Goal: Task Accomplishment & Management: Use online tool/utility

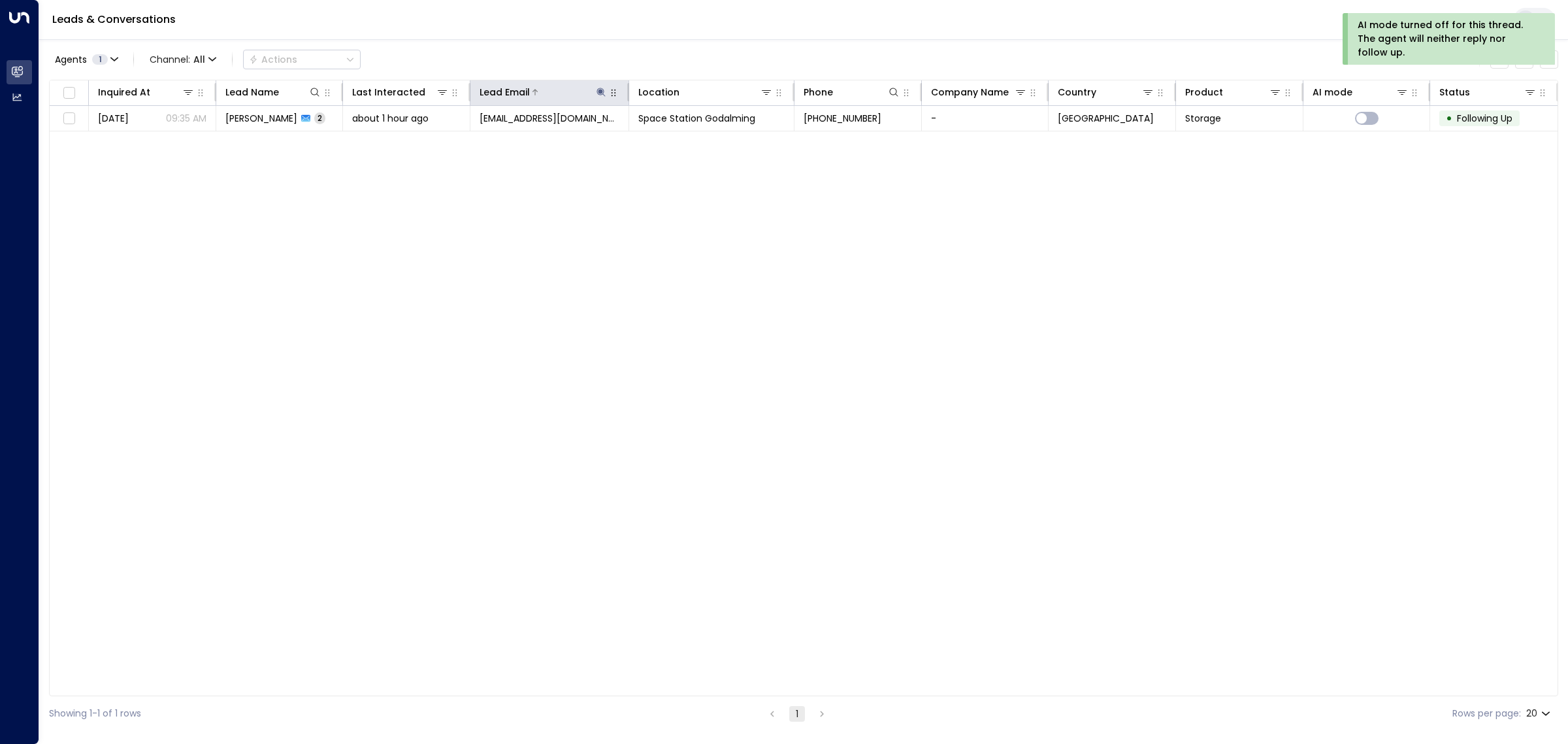
click at [602, 92] on icon at bounding box center [602, 92] width 8 height 8
click at [683, 139] on icon "button" at bounding box center [682, 139] width 8 height 8
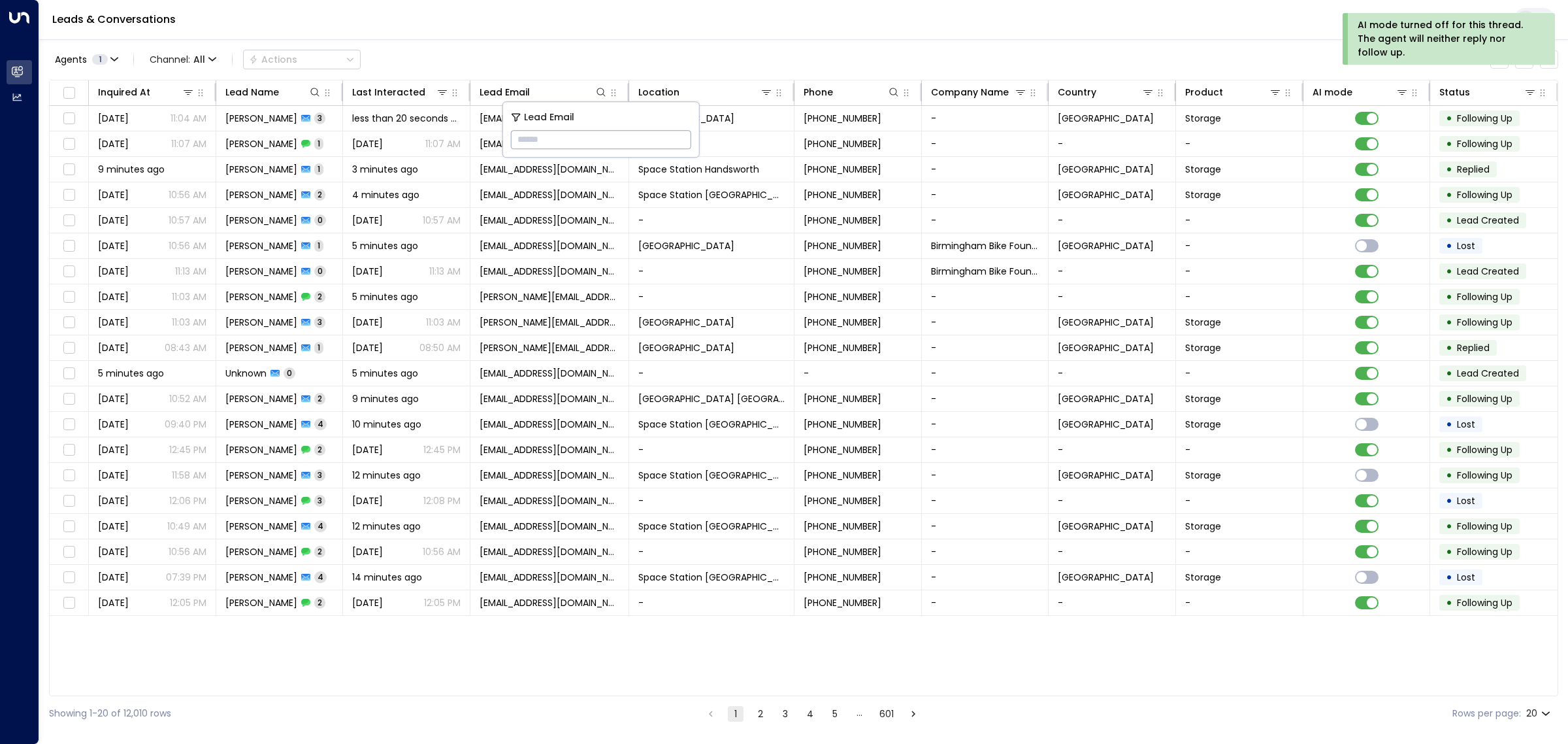
click at [579, 132] on input "text" at bounding box center [602, 139] width 181 height 25
paste input "**********"
type input "**********"
drag, startPoint x: 576, startPoint y: 55, endPoint x: 592, endPoint y: 53, distance: 16.1
click at [578, 55] on div "Agents 1 Channel: All Actions" at bounding box center [803, 59] width 1509 height 27
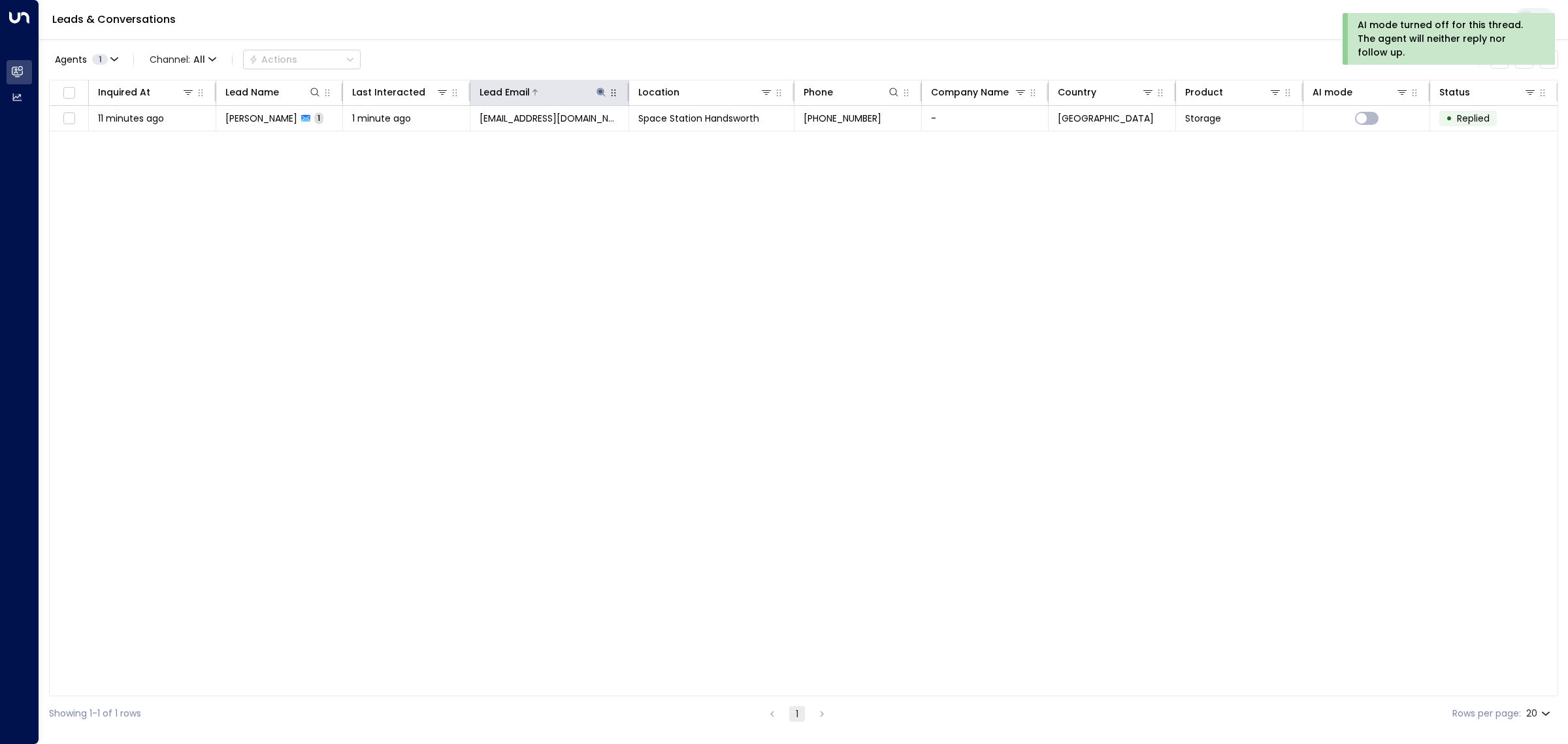
click at [602, 90] on icon at bounding box center [602, 92] width 8 height 8
drag, startPoint x: 642, startPoint y: 138, endPoint x: 513, endPoint y: 142, distance: 129.1
click at [513, 142] on input "**********" at bounding box center [592, 139] width 163 height 25
type input "**********"
click at [522, 200] on div "Inquired At Lead Name Last Interacted Lead Email Location Phone Company Name Co…" at bounding box center [803, 388] width 1509 height 616
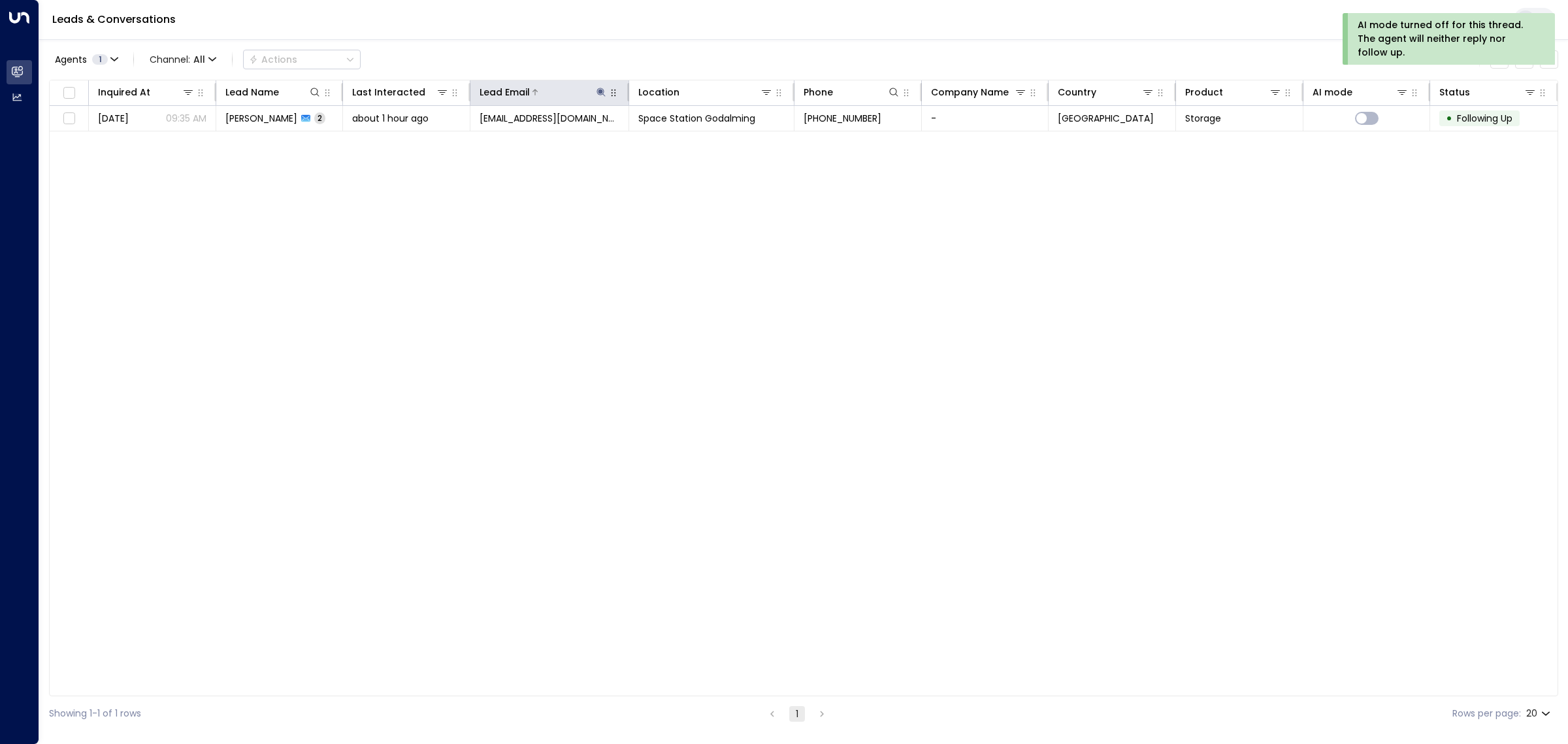
click at [603, 89] on icon at bounding box center [601, 92] width 11 height 11
drag, startPoint x: 632, startPoint y: 142, endPoint x: 511, endPoint y: 142, distance: 121.0
click at [511, 142] on input "**********" at bounding box center [592, 139] width 163 height 25
type input "**********"
click at [538, 205] on div "Inquired At Lead Name Last Interacted Lead Email Location Phone Company Name Co…" at bounding box center [803, 388] width 1509 height 616
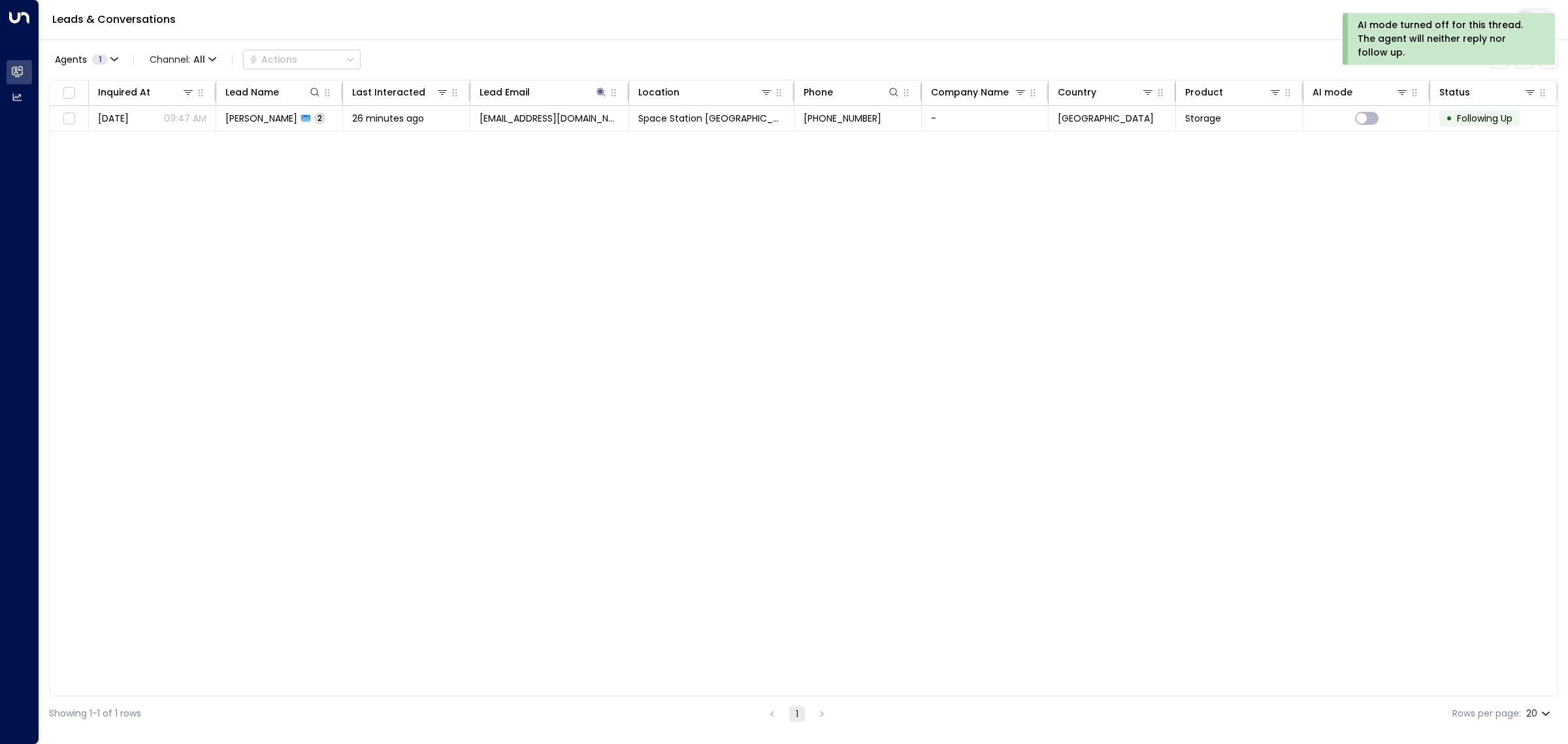
click at [1298, 17] on div "Leads & Conversations" at bounding box center [803, 20] width 1529 height 40
click at [601, 93] on icon at bounding box center [601, 92] width 11 height 11
click at [681, 136] on icon "button" at bounding box center [682, 139] width 8 height 8
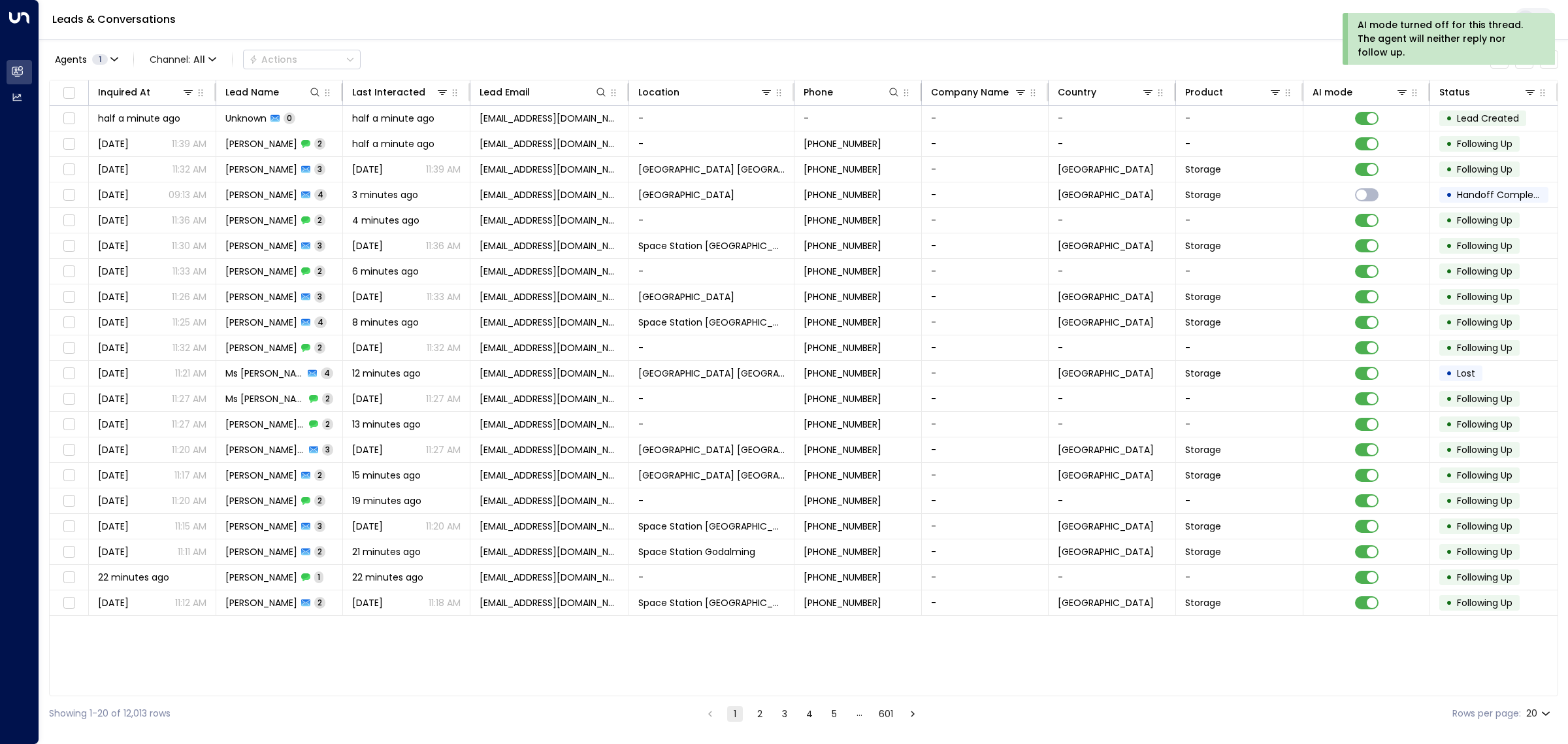
click at [1498, 60] on div "AI mode turned off for this thread. The agent will neither reply nor follow up." at bounding box center [1448, 39] width 212 height 52
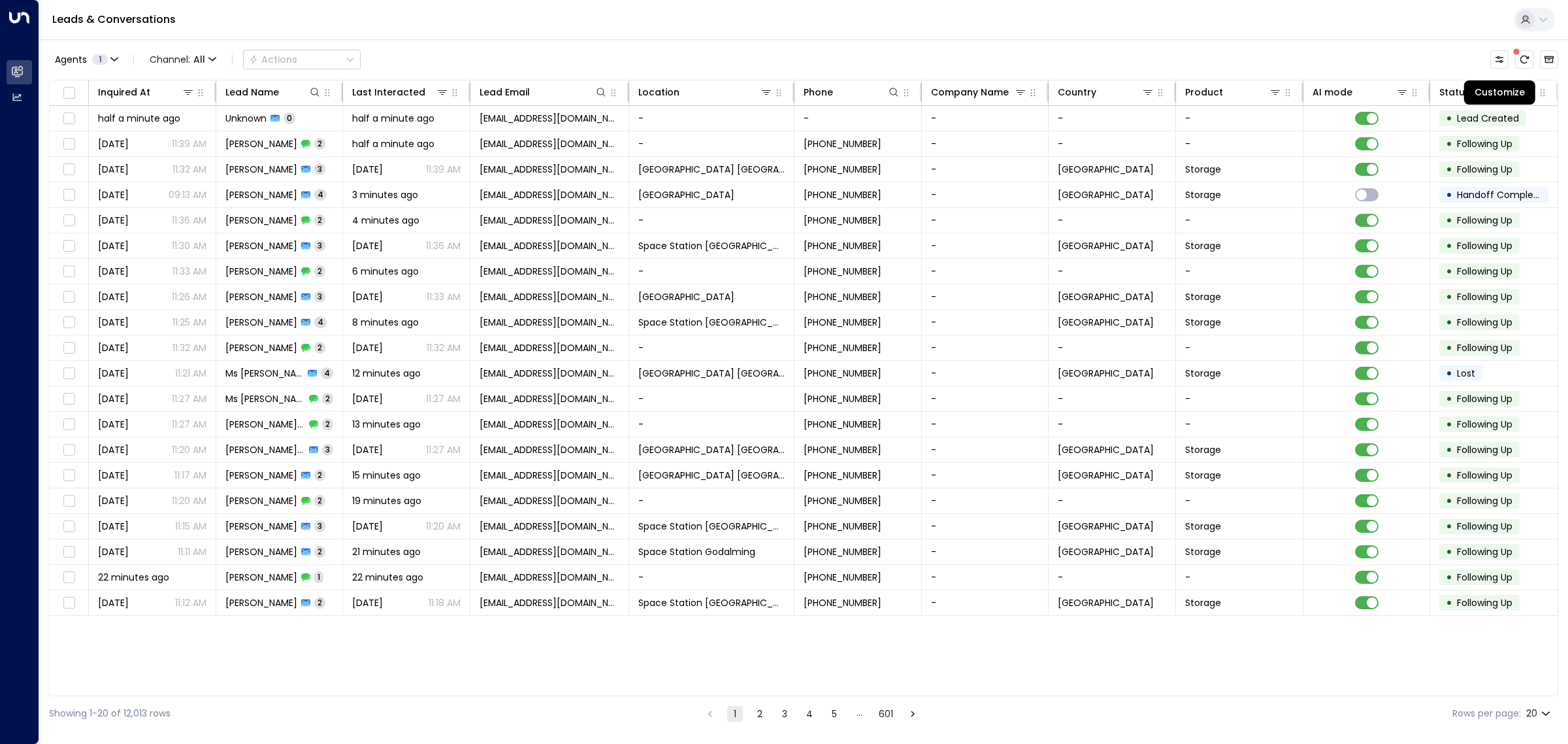
click at [1498, 61] on icon "Customize" at bounding box center [1500, 59] width 8 height 6
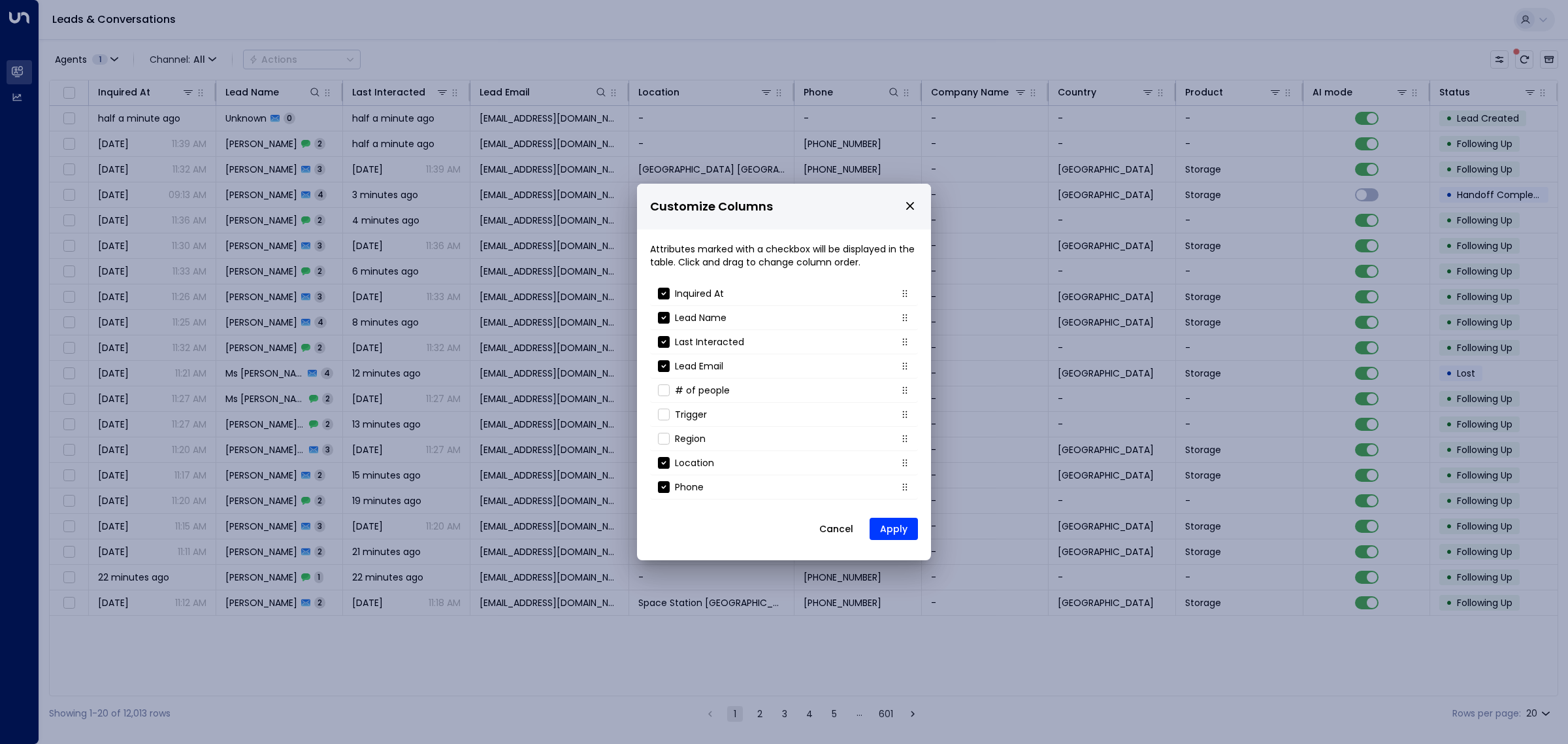
click at [841, 521] on button "Cancel" at bounding box center [836, 529] width 56 height 24
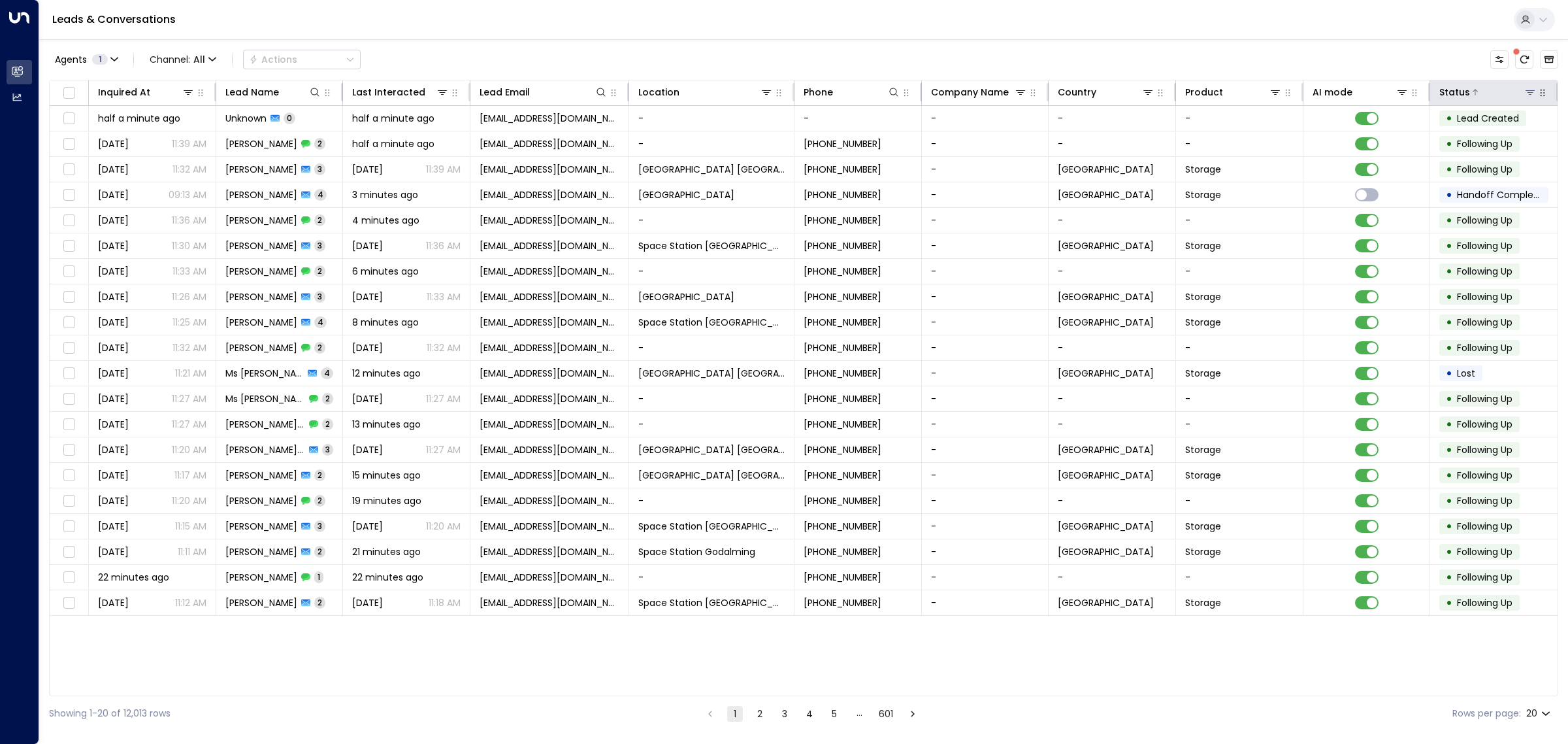
click at [1530, 92] on icon at bounding box center [1530, 92] width 11 height 11
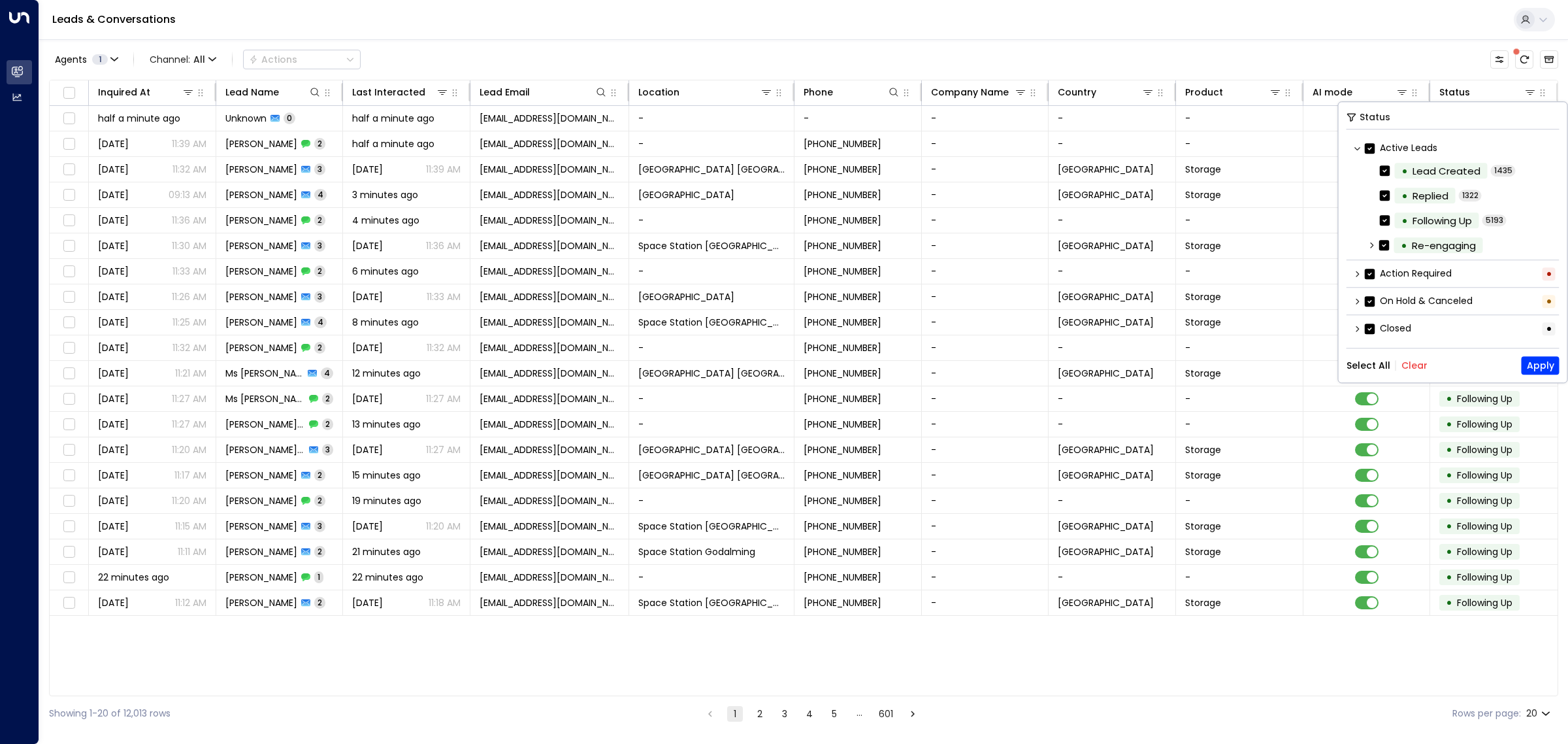
click at [1417, 364] on button "Clear" at bounding box center [1414, 365] width 26 height 11
click at [1536, 366] on button "Apply" at bounding box center [1541, 365] width 38 height 18
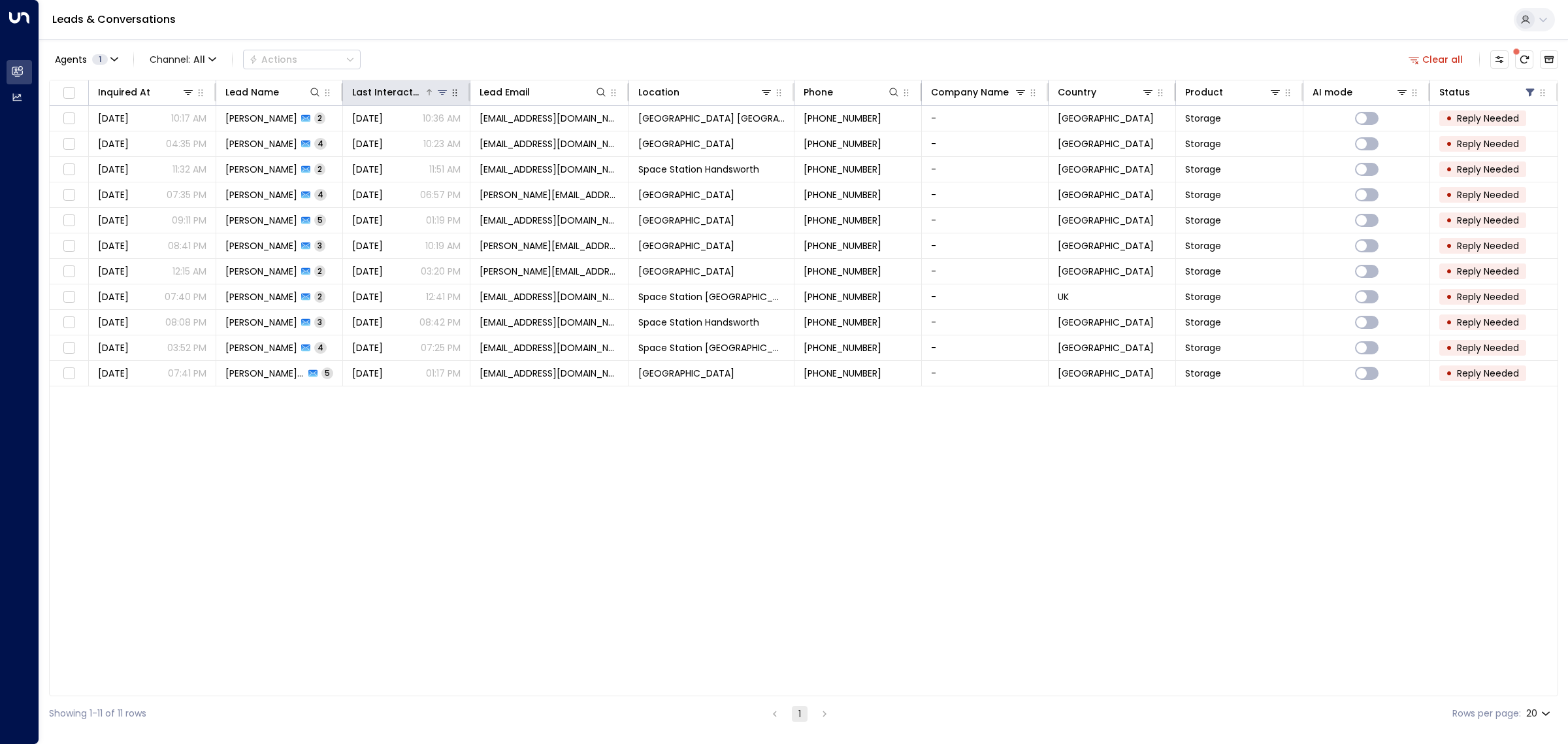
click at [424, 86] on div at bounding box center [436, 92] width 25 height 13
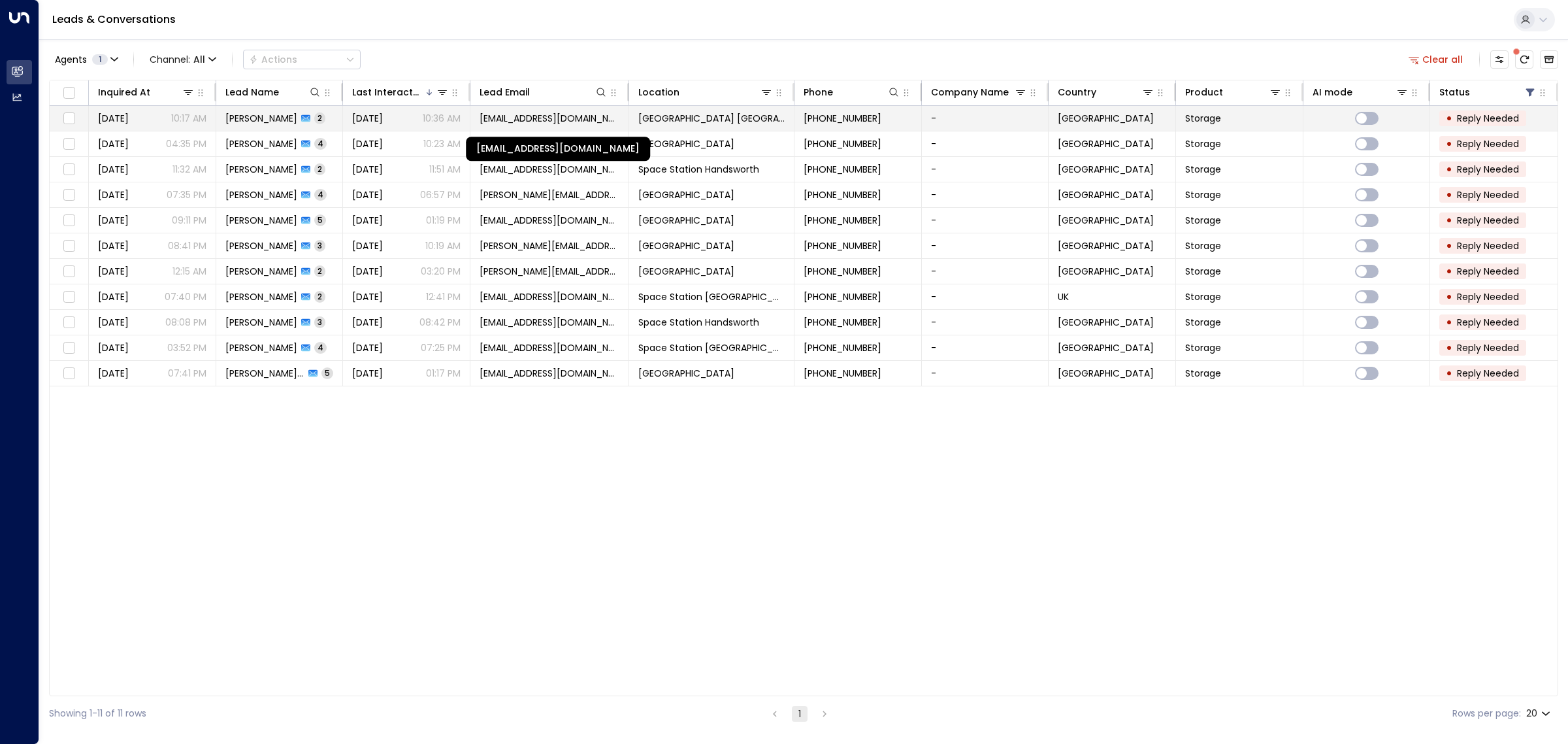
click at [550, 122] on span "[EMAIL_ADDRESS][DOMAIN_NAME]" at bounding box center [550, 118] width 140 height 13
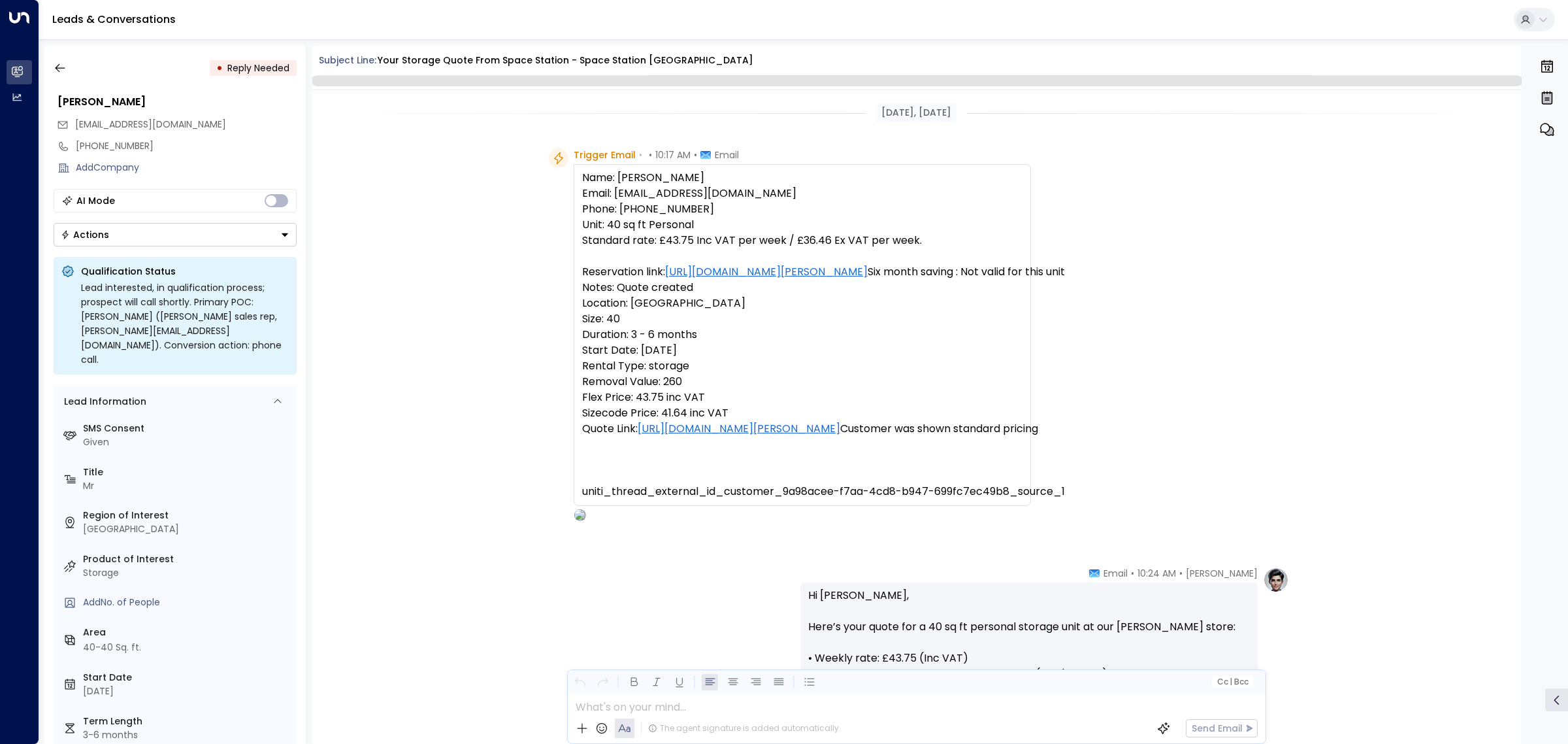
scroll to position [691, 0]
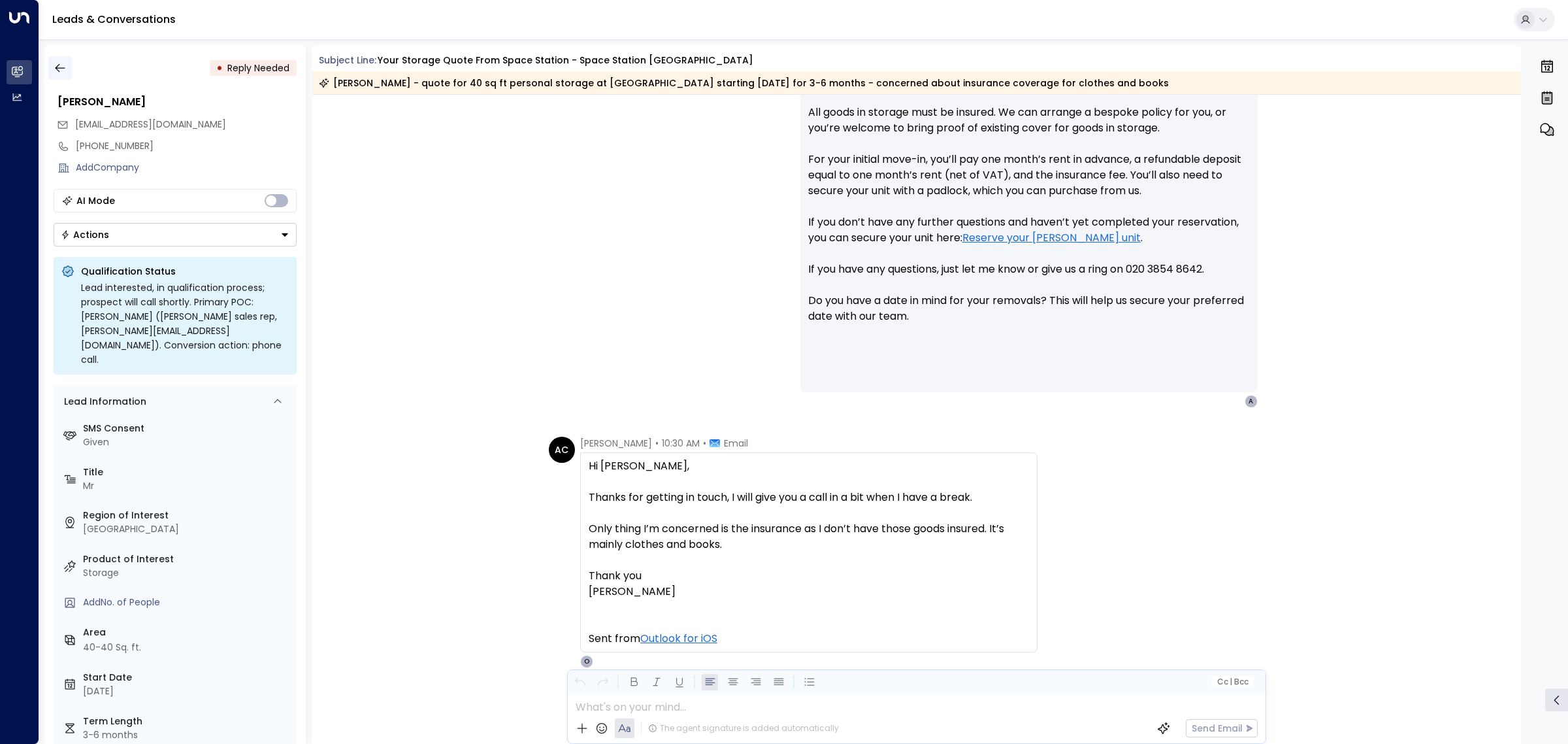
click at [56, 73] on icon "button" at bounding box center [60, 68] width 13 height 13
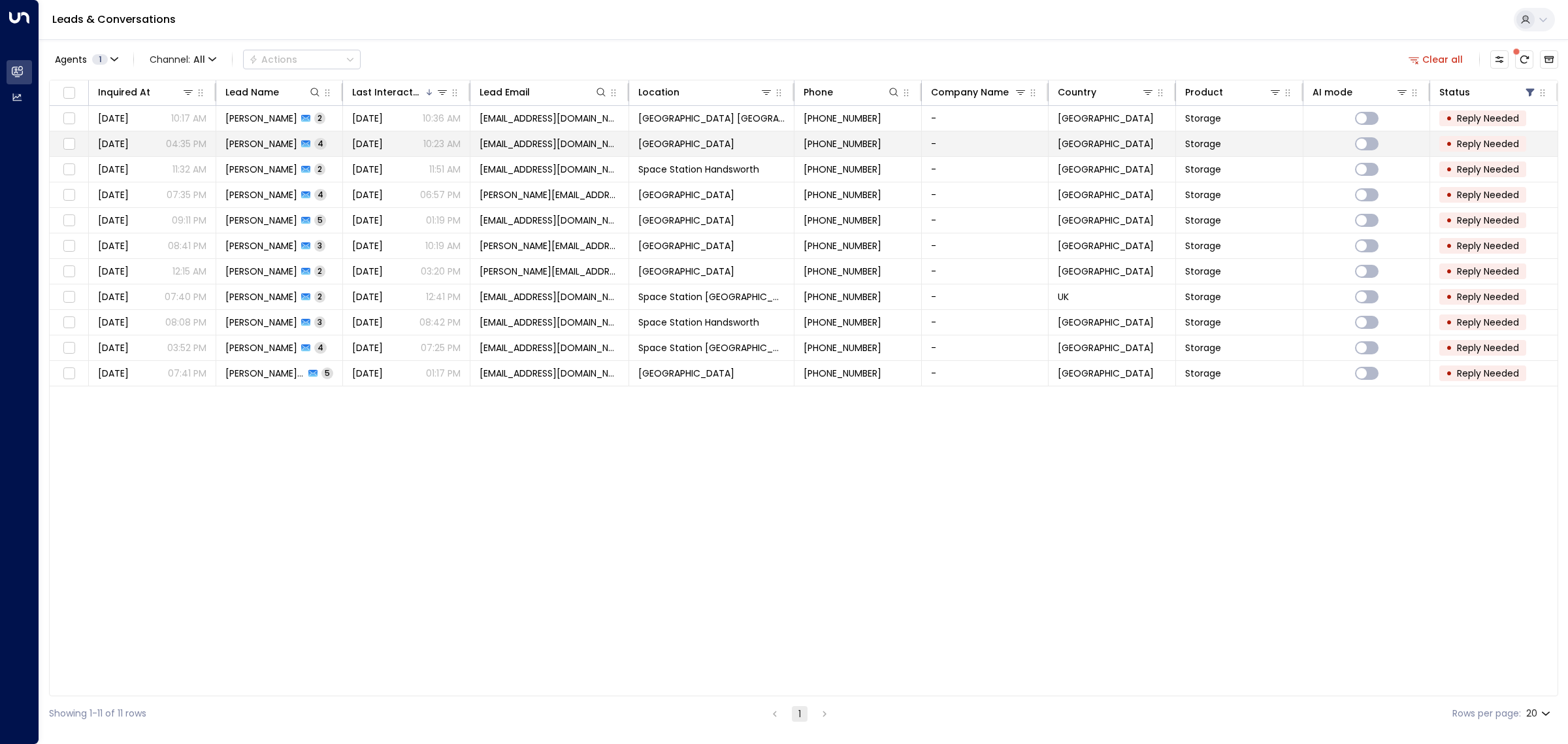
click at [361, 147] on span "[DATE]" at bounding box center [368, 144] width 31 height 13
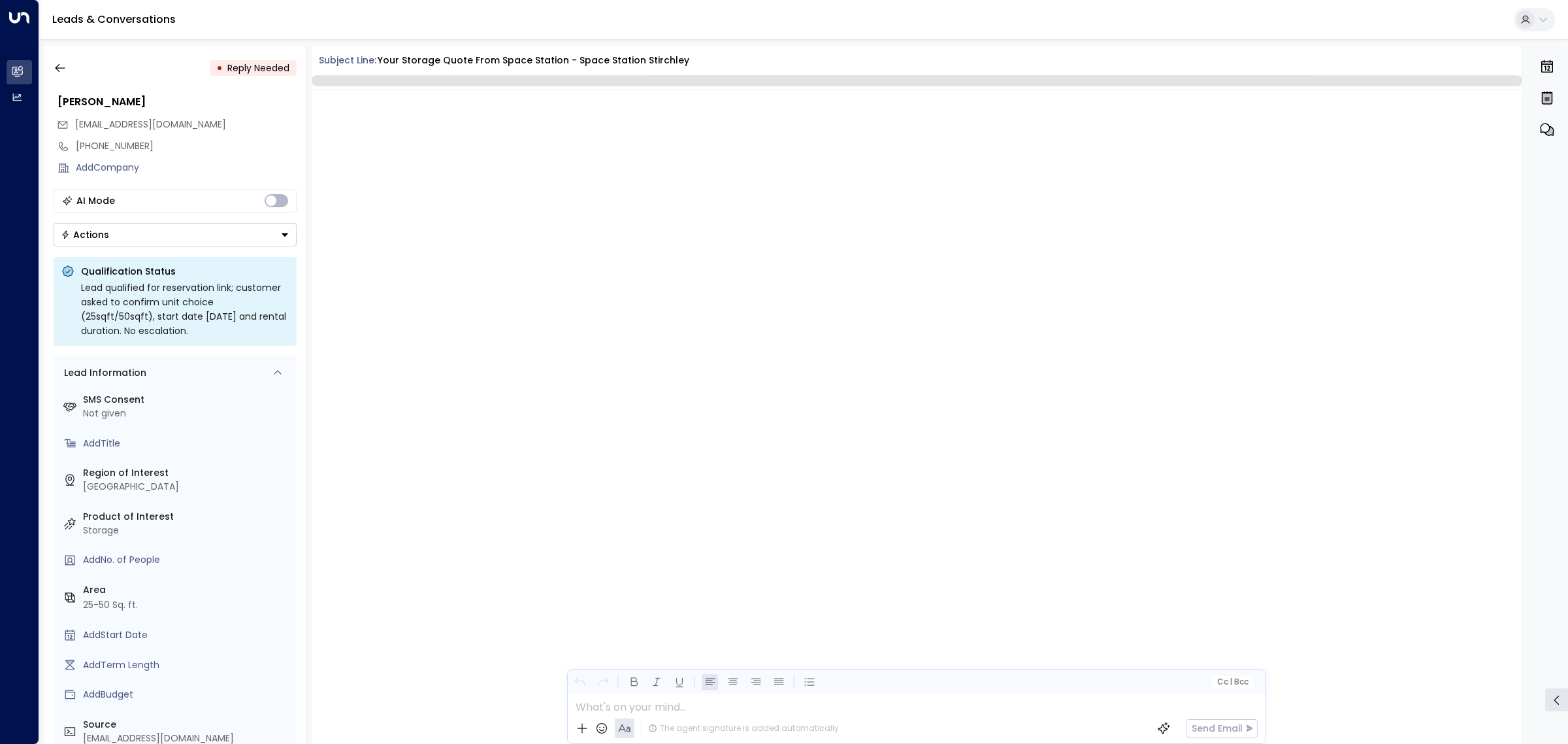
scroll to position [1550, 0]
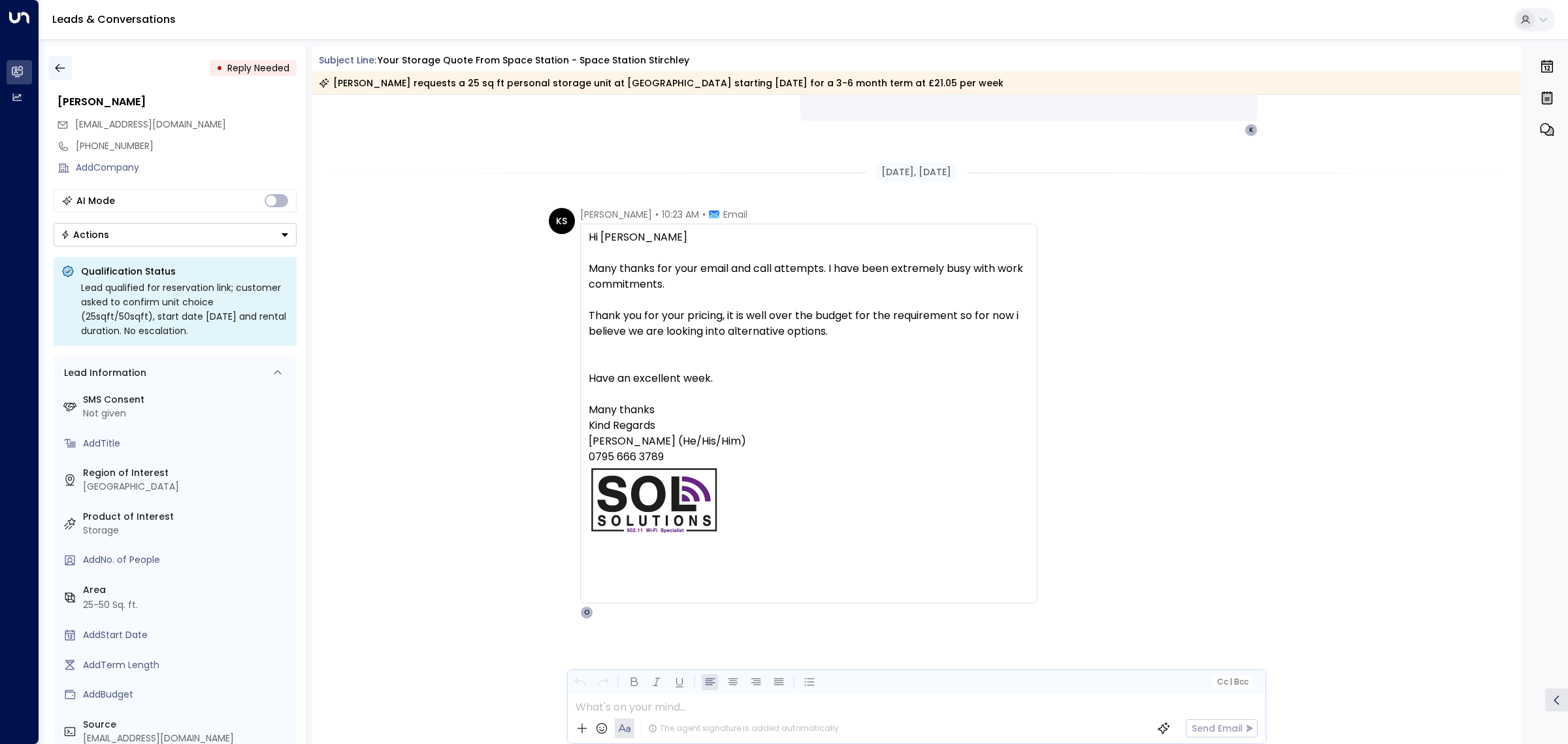
click at [63, 67] on icon "button" at bounding box center [60, 68] width 13 height 13
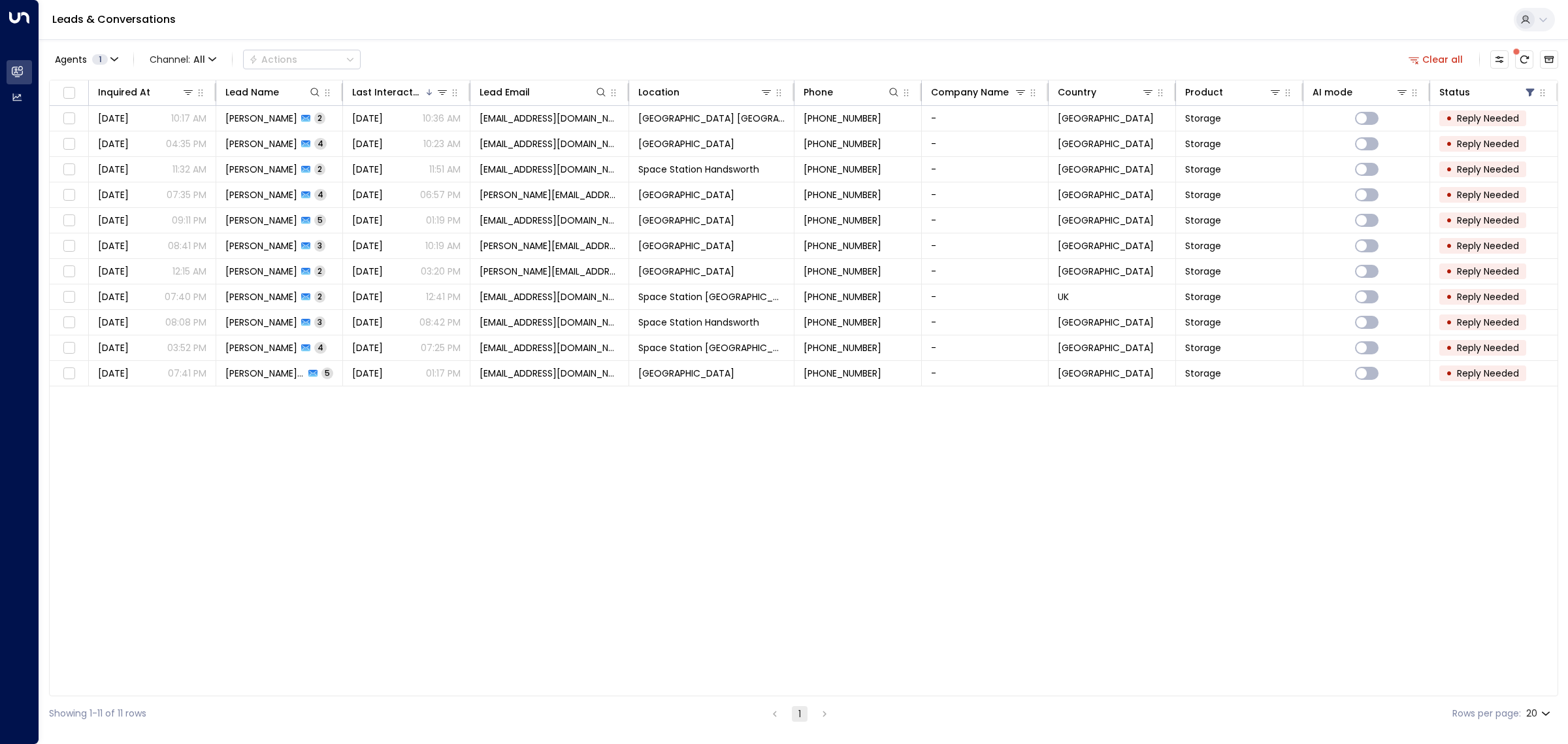
click at [674, 518] on div "Inquired At Lead Name Last Interacted Lead Email Location Phone Company Name Co…" at bounding box center [803, 388] width 1509 height 616
click at [1520, 54] on span at bounding box center [1516, 51] width 6 height 6
click at [1533, 83] on th "Status" at bounding box center [1494, 93] width 127 height 25
click at [1527, 89] on icon at bounding box center [1530, 92] width 8 height 8
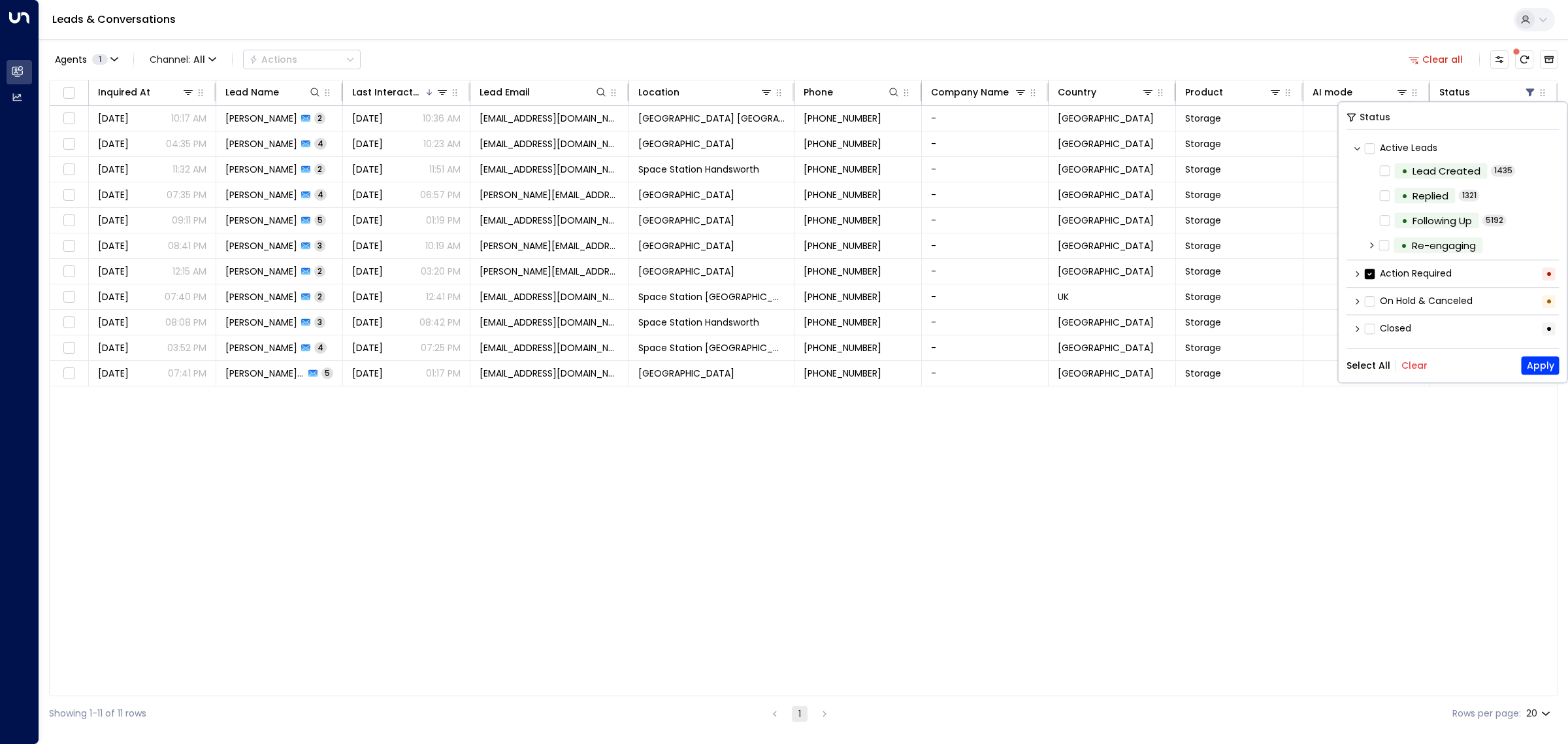
click at [1382, 371] on button "Select All" at bounding box center [1368, 365] width 44 height 11
click at [1529, 369] on button "Apply" at bounding box center [1541, 365] width 38 height 18
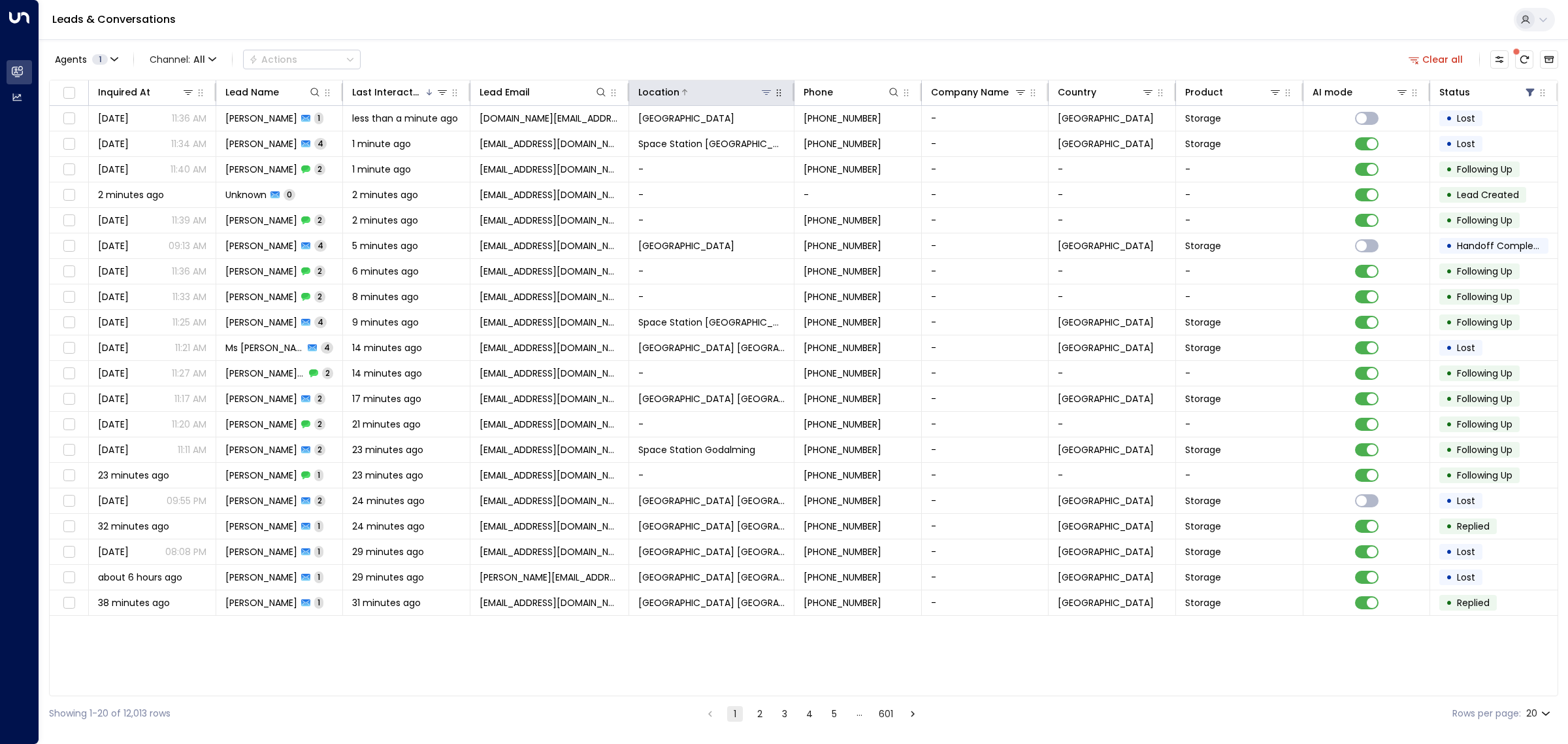
click at [765, 92] on icon at bounding box center [766, 92] width 11 height 11
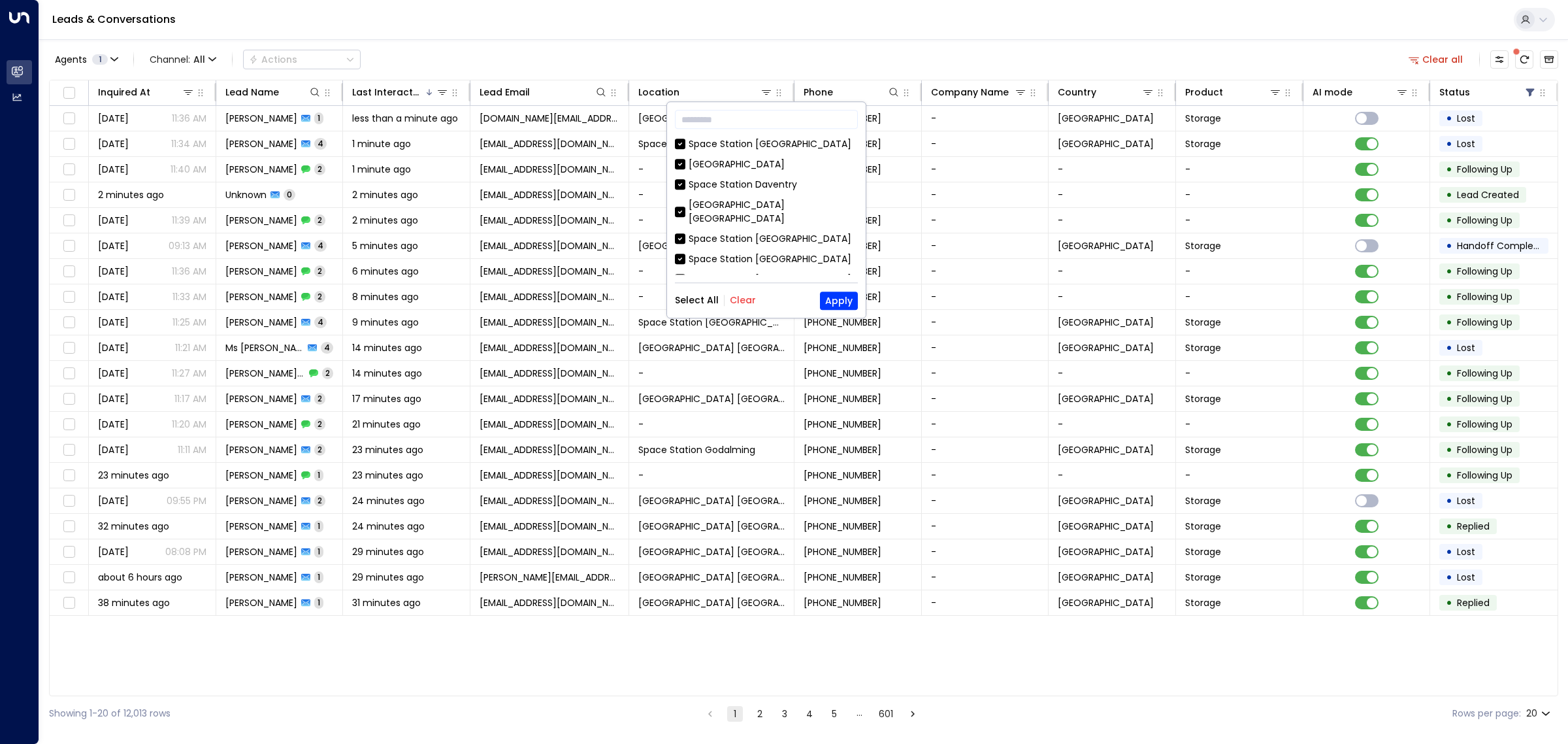
click at [740, 302] on button "Clear" at bounding box center [742, 301] width 26 height 11
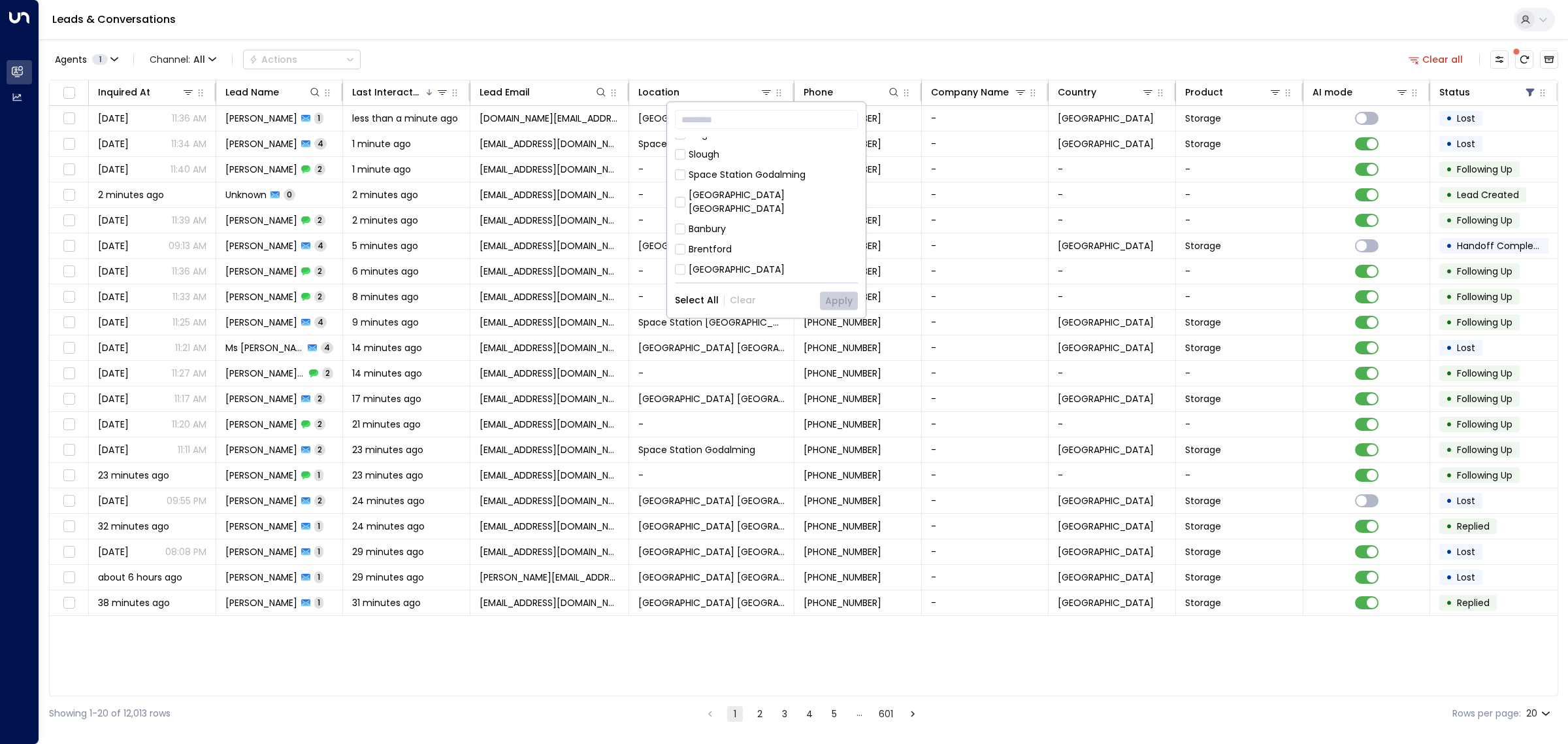
click at [717, 324] on div "Space Station [GEOGRAPHIC_DATA]" at bounding box center [770, 331] width 162 height 14
click at [714, 283] on div "Wakefield" at bounding box center [711, 290] width 45 height 14
click at [735, 324] on div "Space Station [GEOGRAPHIC_DATA]" at bounding box center [770, 331] width 162 height 14
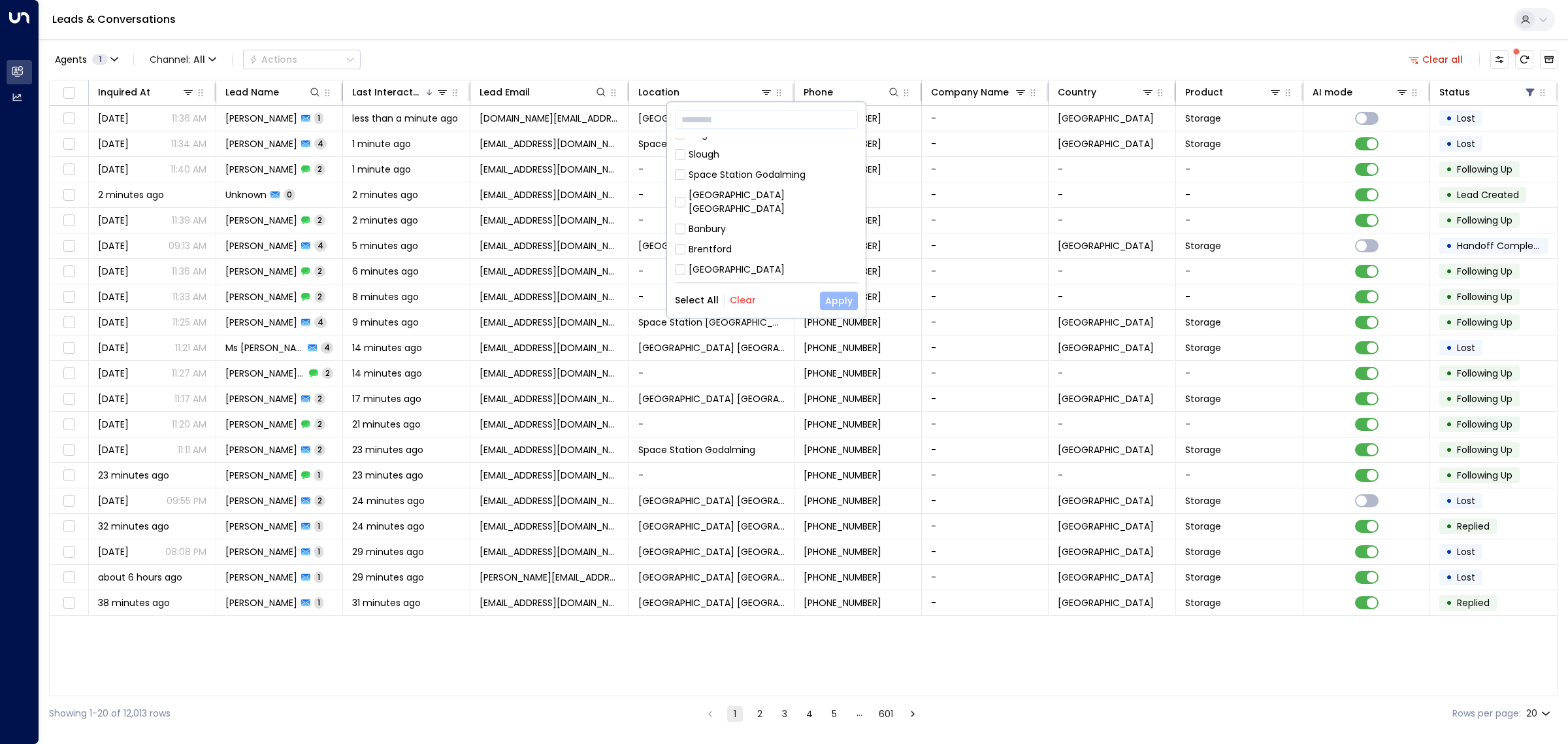
click at [840, 298] on button "Apply" at bounding box center [839, 301] width 38 height 18
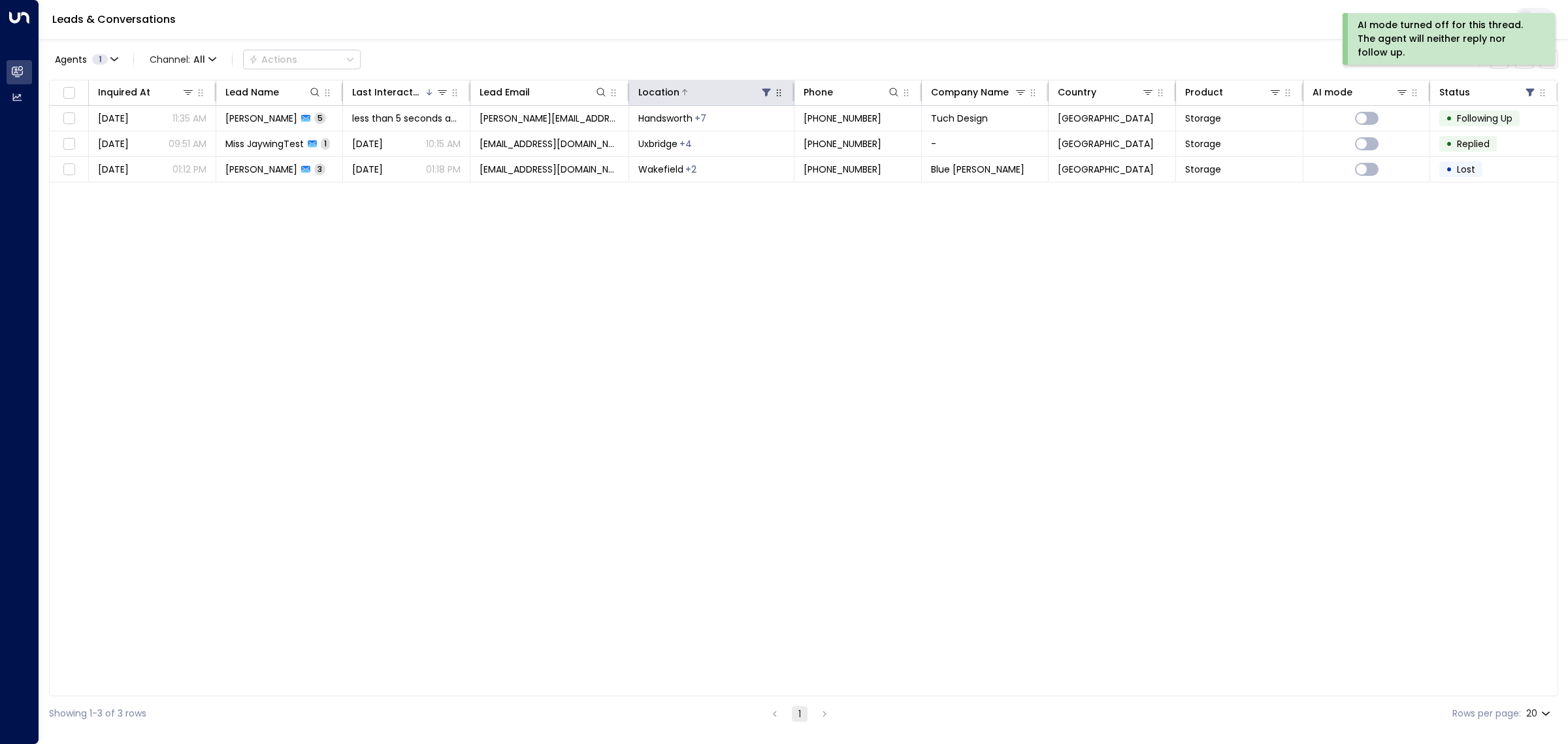
click at [765, 92] on icon at bounding box center [767, 92] width 8 height 8
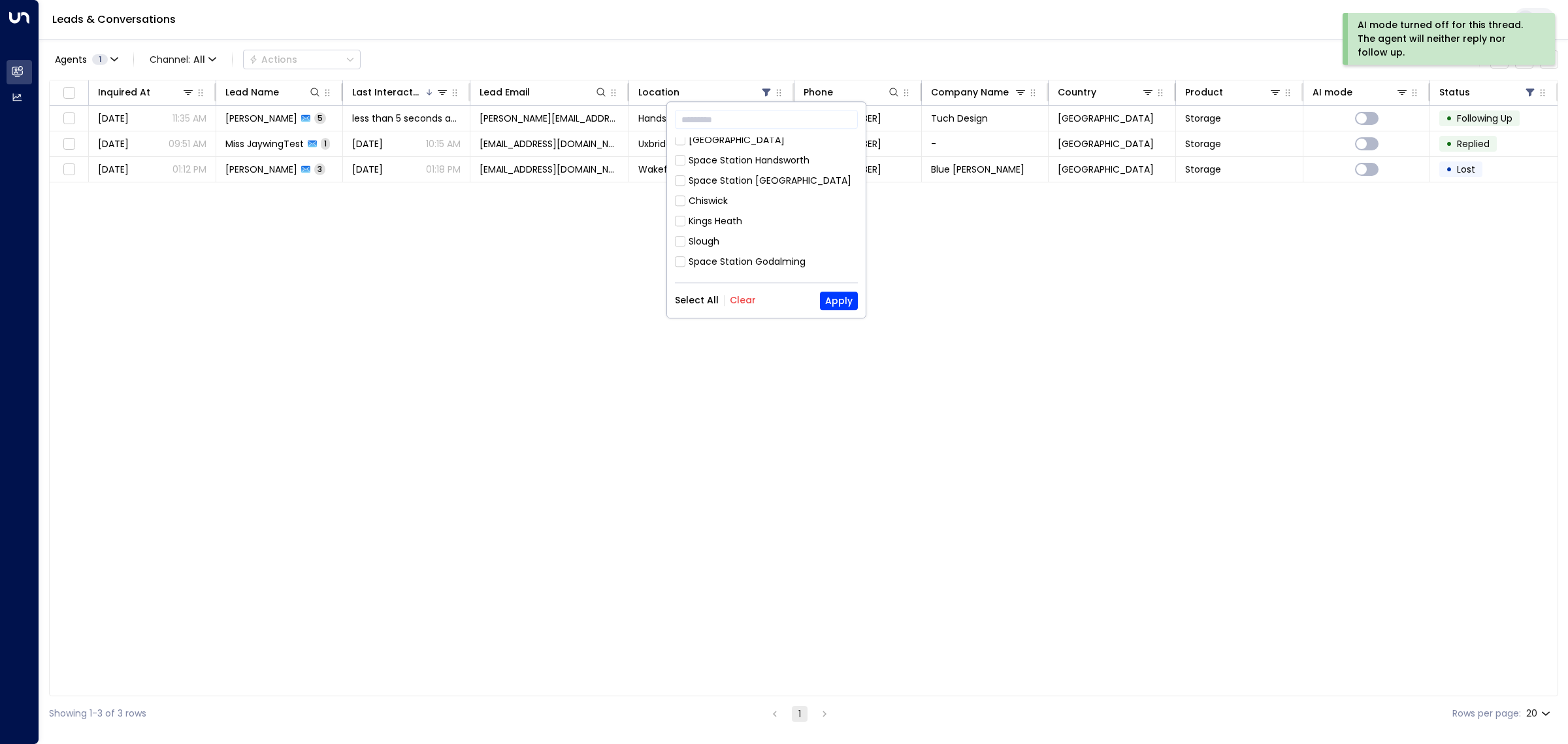
scroll to position [707, 0]
click at [705, 283] on div "Wakefield" at bounding box center [711, 290] width 45 height 14
click at [719, 324] on div "Space Station [GEOGRAPHIC_DATA]" at bounding box center [770, 331] width 162 height 14
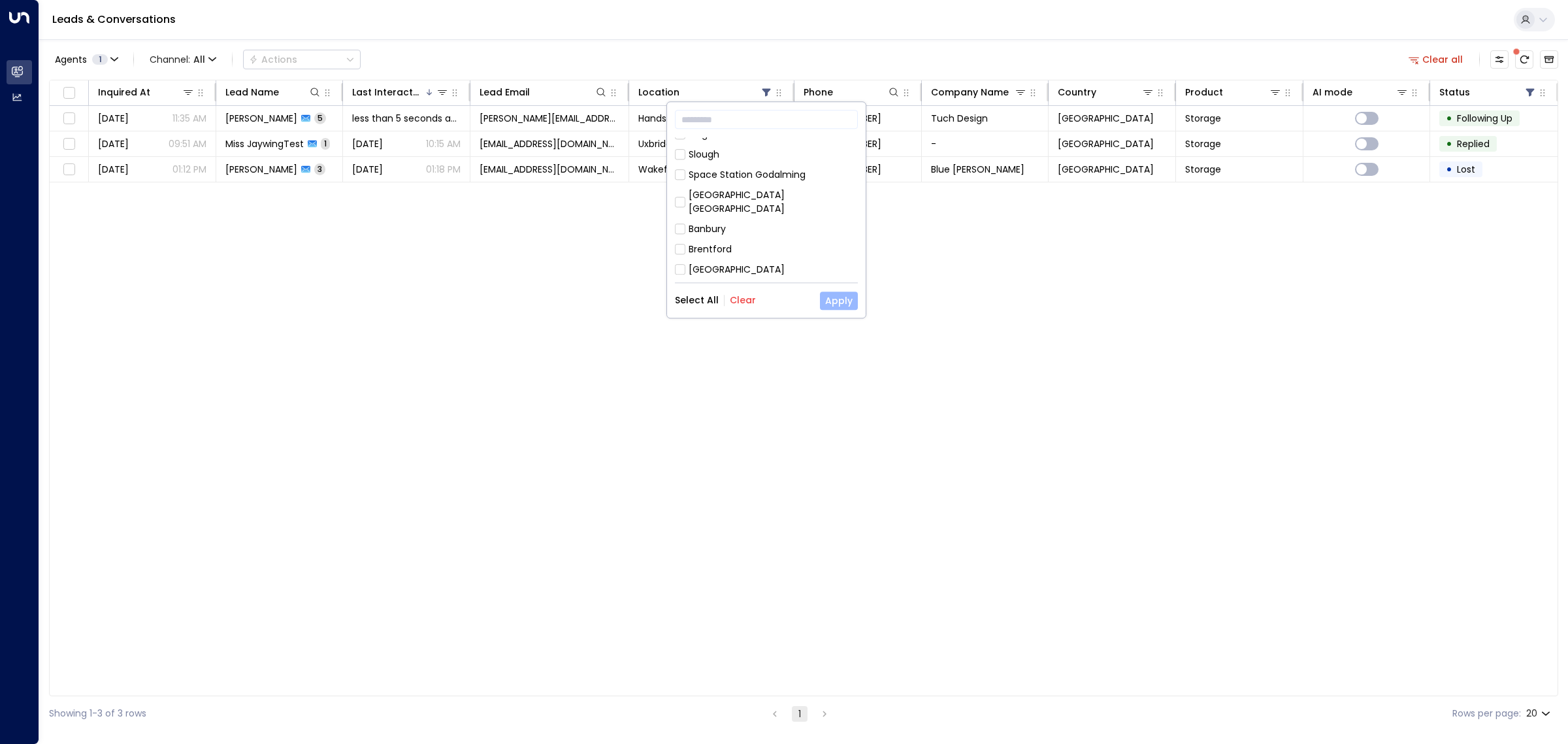
click at [847, 303] on button "Apply" at bounding box center [839, 301] width 38 height 18
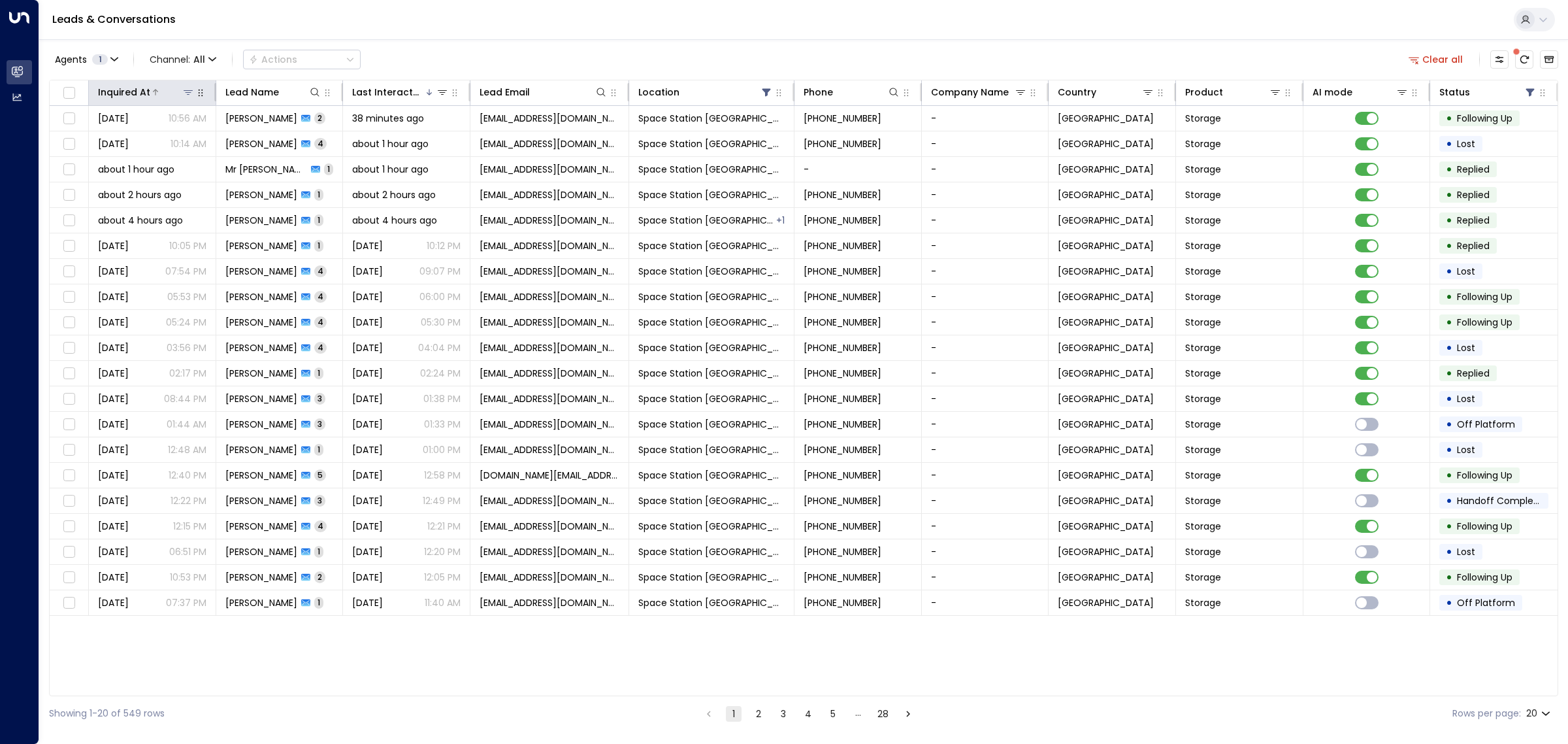
click at [153, 95] on icon at bounding box center [155, 92] width 5 height 6
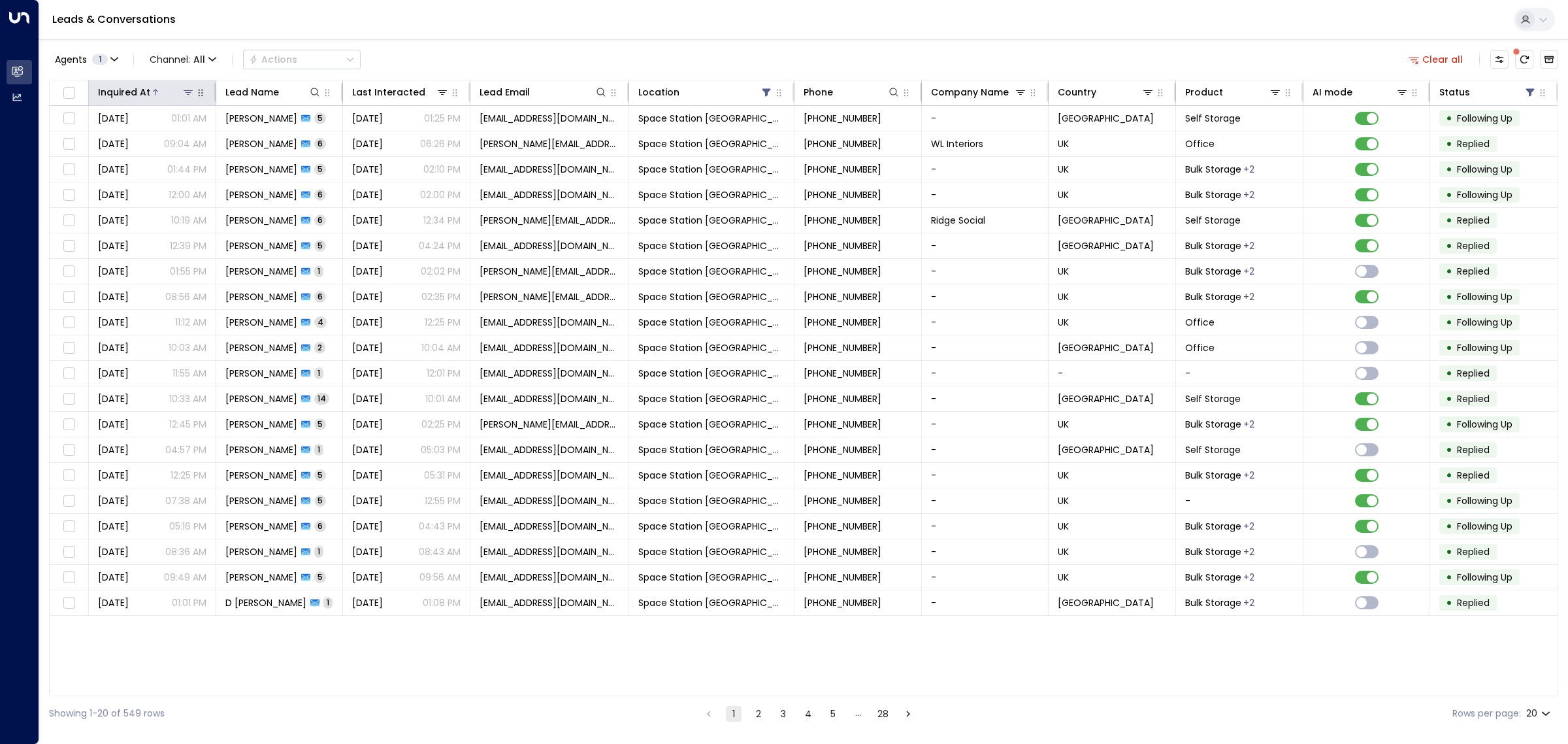
click at [154, 95] on icon at bounding box center [155, 92] width 8 height 8
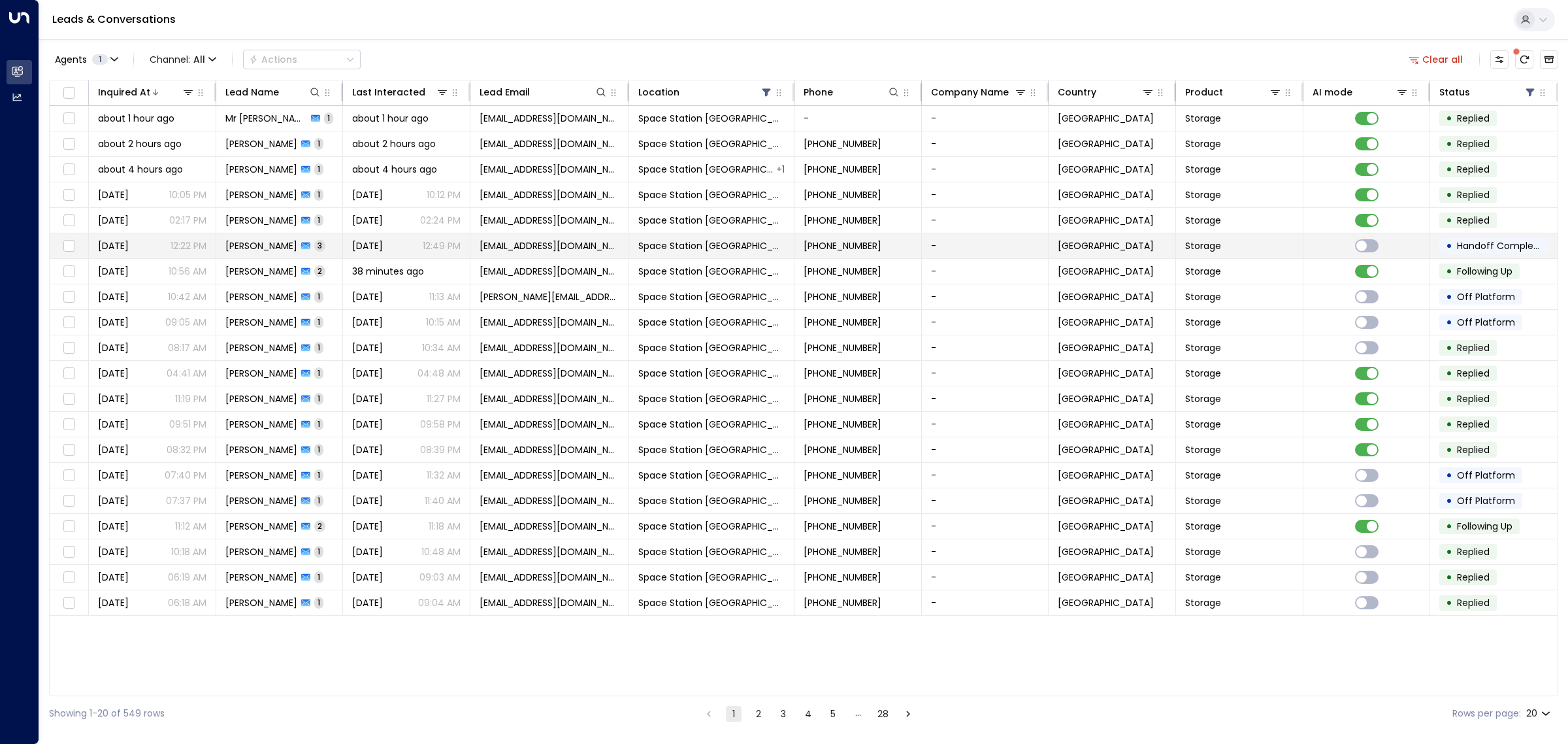
click at [270, 245] on span "[PERSON_NAME]" at bounding box center [261, 245] width 72 height 13
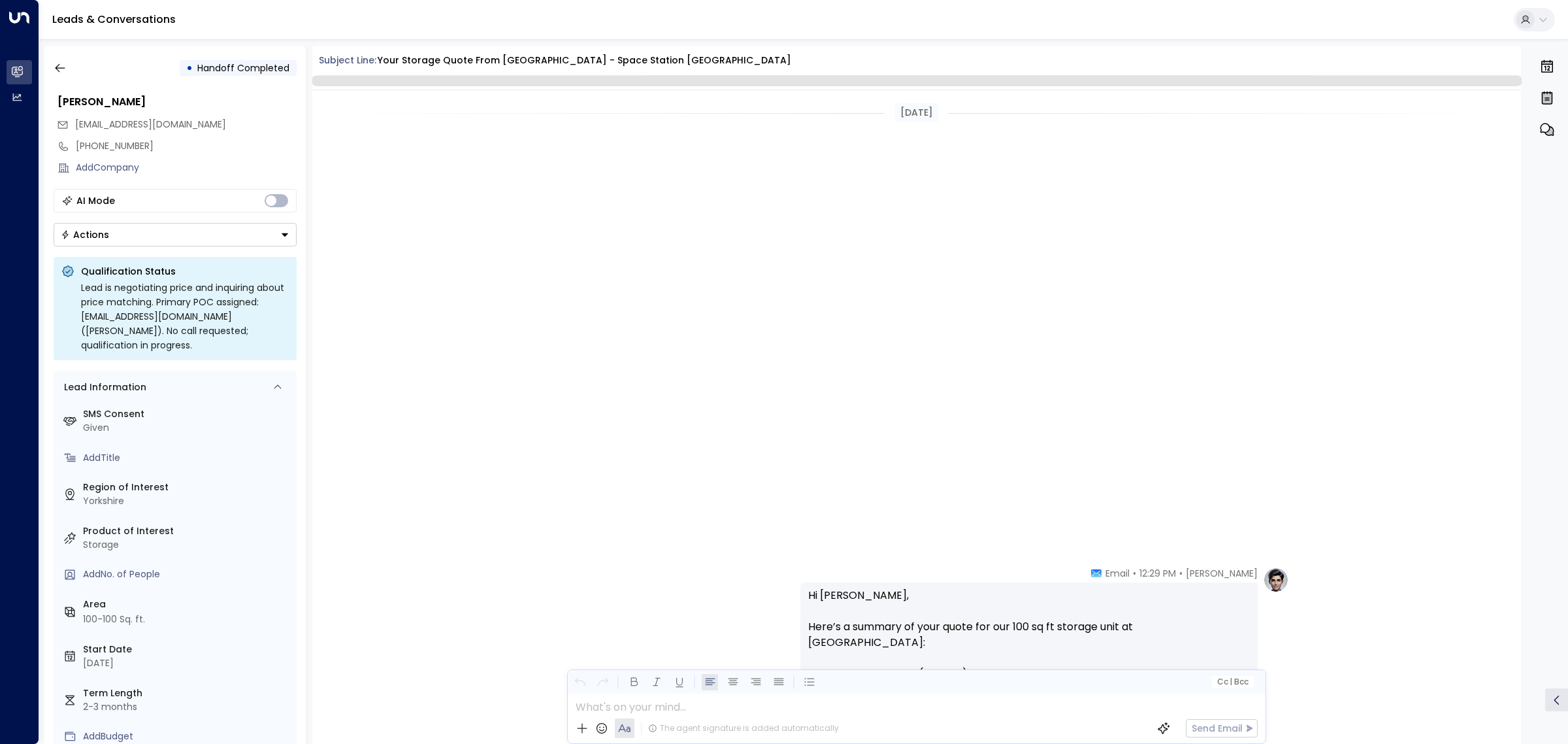
scroll to position [1135, 0]
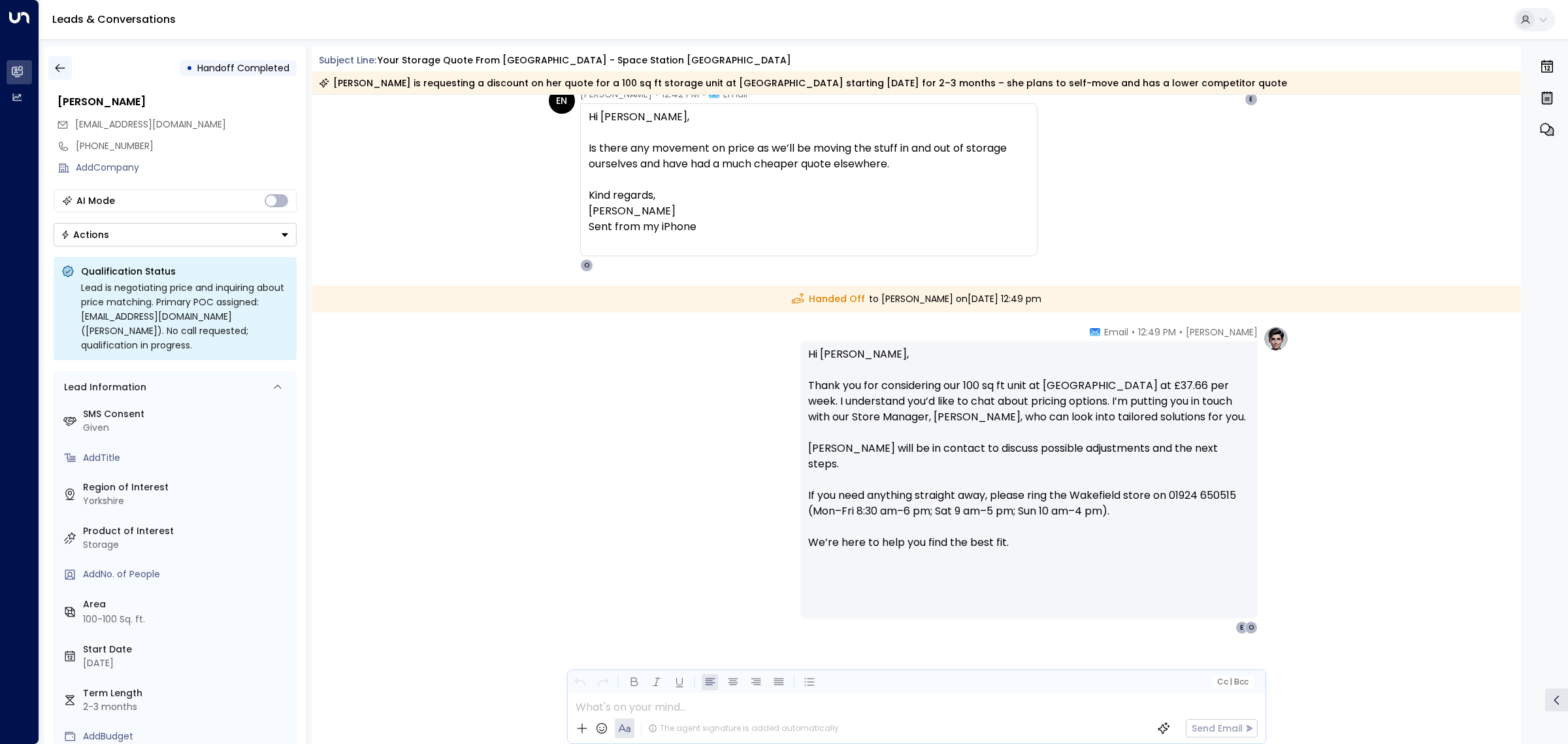
click at [64, 65] on icon "button" at bounding box center [60, 68] width 13 height 13
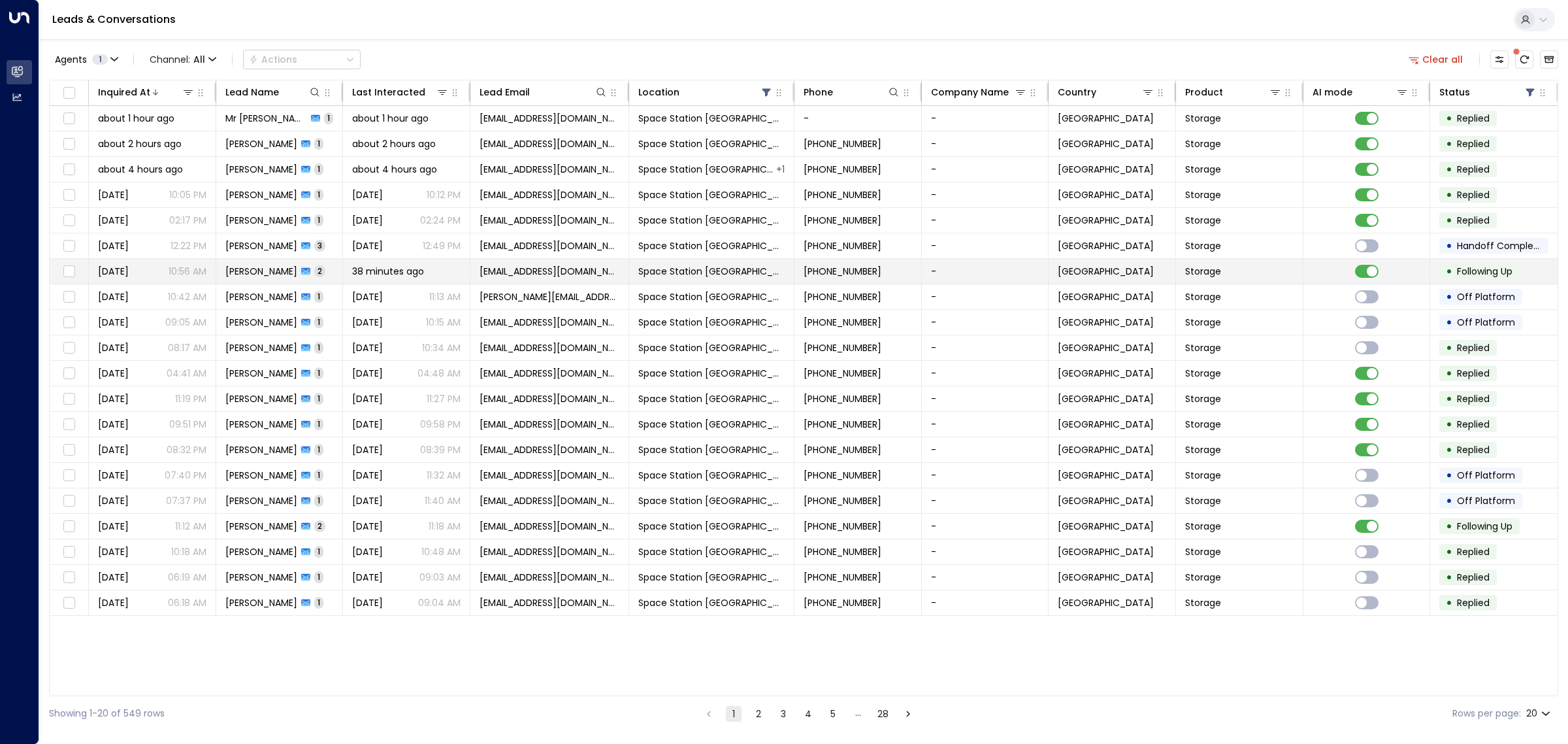
click at [250, 272] on span "[PERSON_NAME]" at bounding box center [261, 271] width 72 height 13
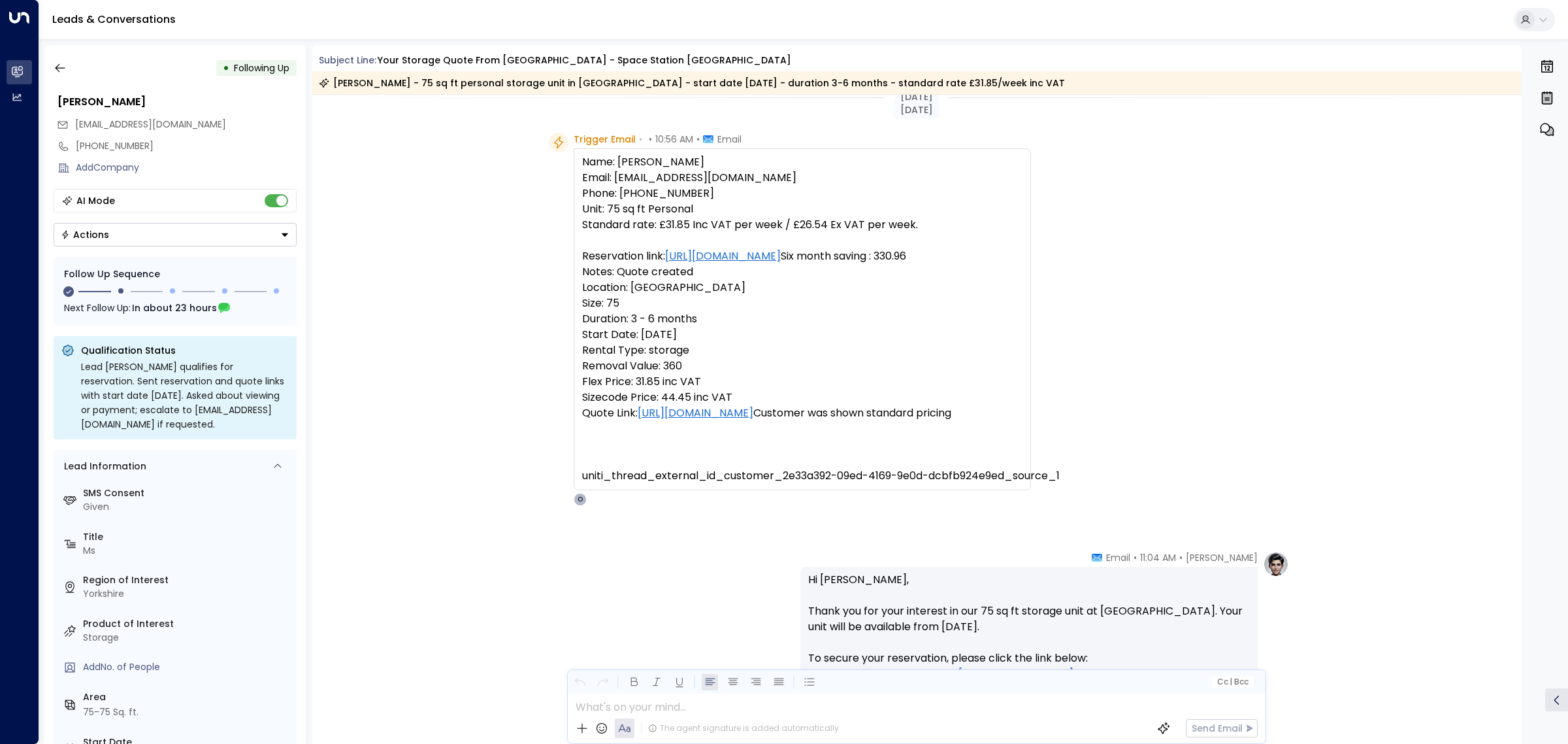
scroll to position [18, 0]
click at [54, 62] on icon "button" at bounding box center [60, 68] width 13 height 13
